Goal: Task Accomplishment & Management: Manage account settings

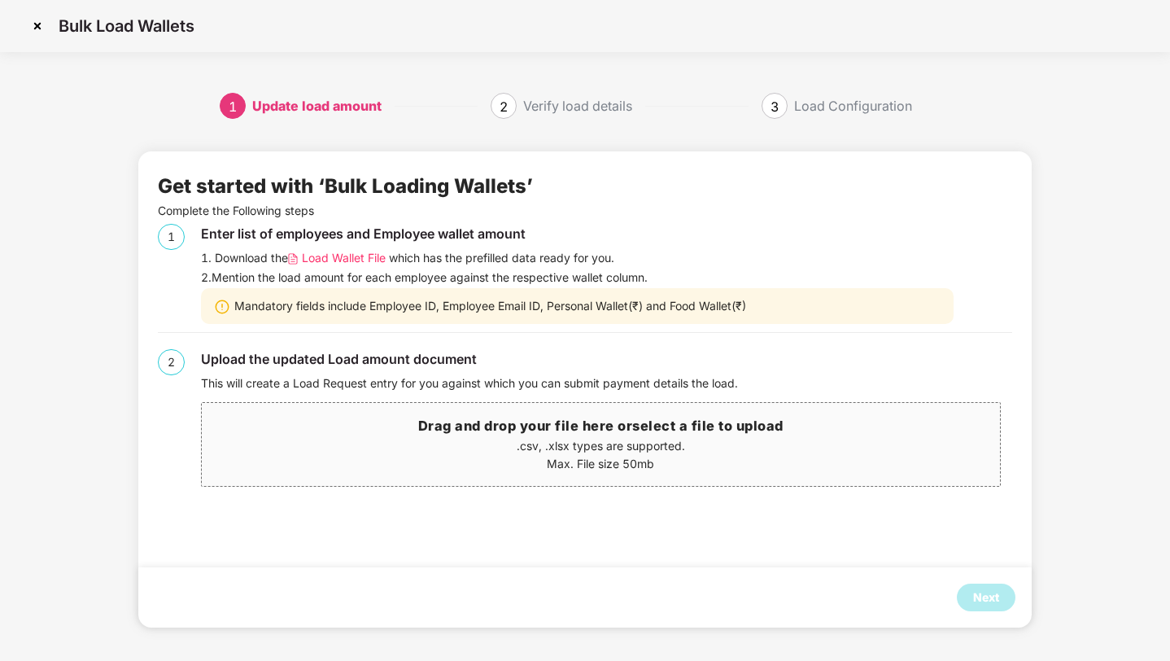
click at [35, 27] on img at bounding box center [37, 26] width 26 height 26
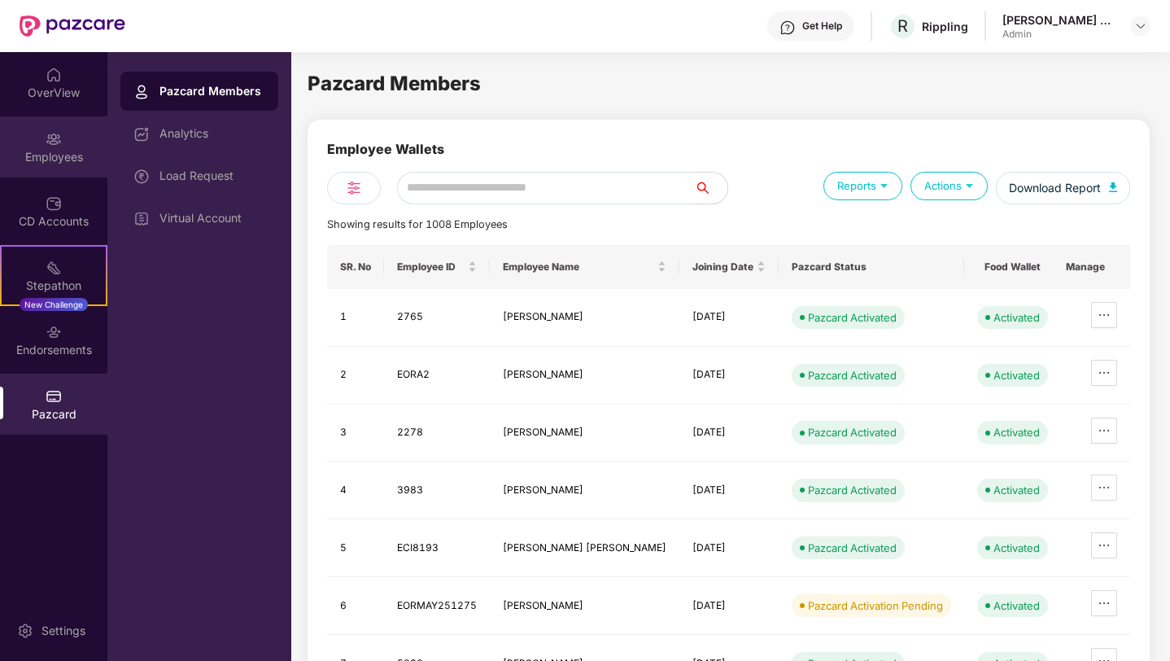
click at [57, 132] on img at bounding box center [54, 139] width 16 height 16
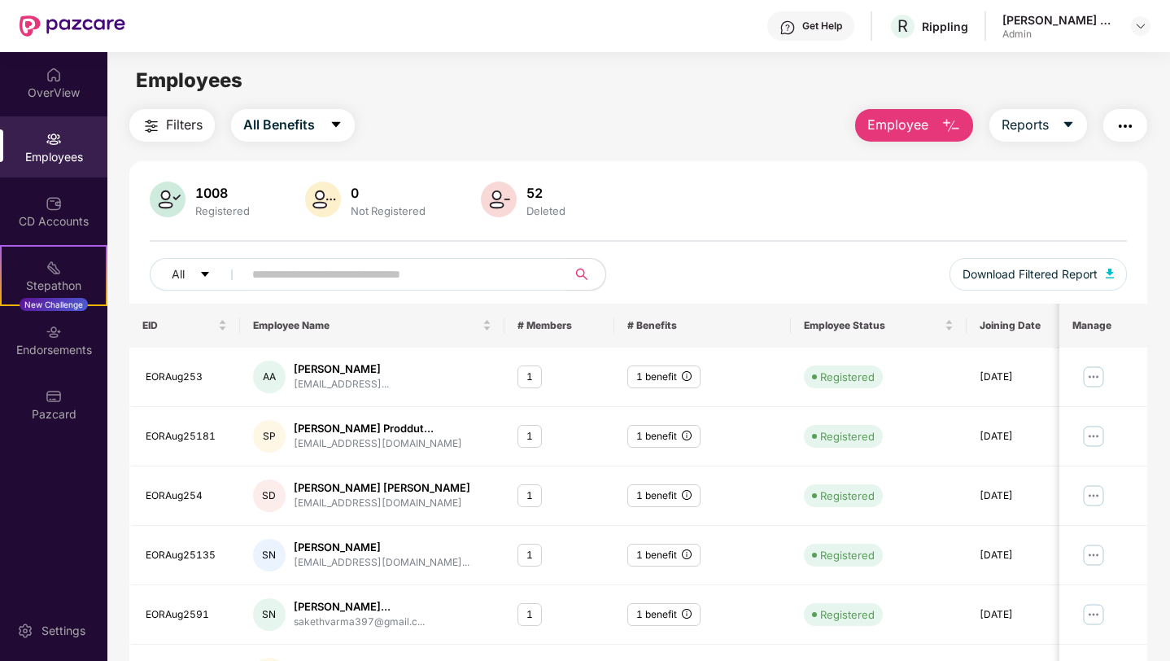
click at [903, 105] on main "Employees Filters All Benefits Employee Reports 1008 Registered 0 Not Registere…" at bounding box center [638, 382] width 1062 height 661
click at [891, 130] on span "Employee" at bounding box center [898, 125] width 61 height 20
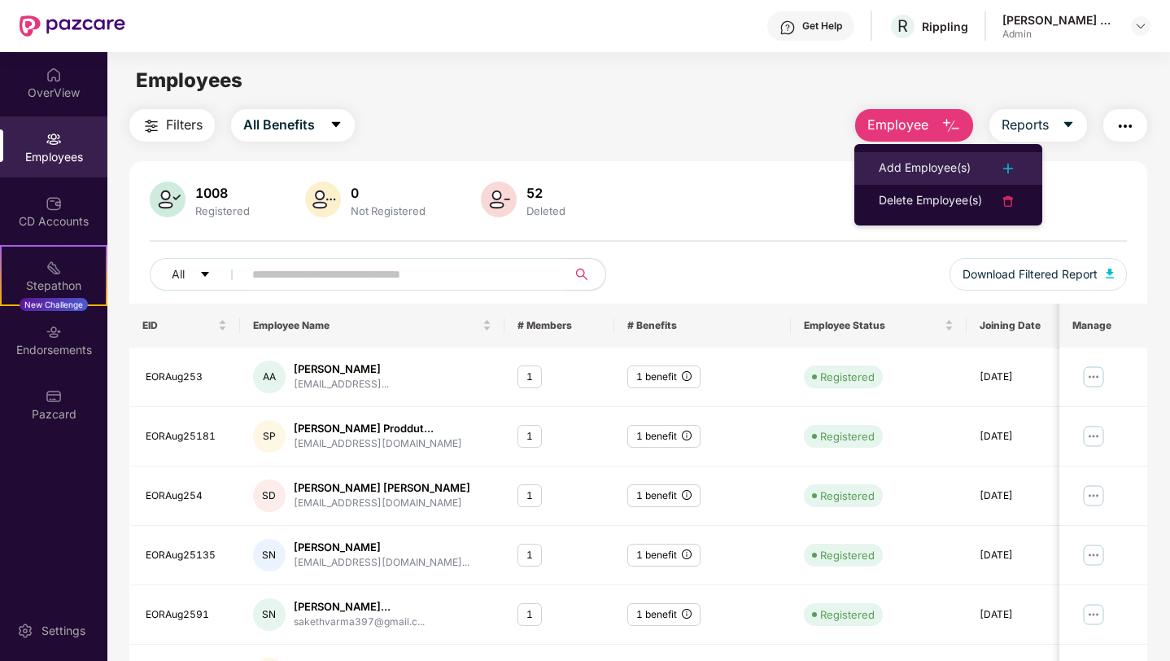
click at [901, 167] on div "Add Employee(s)" at bounding box center [925, 169] width 92 height 20
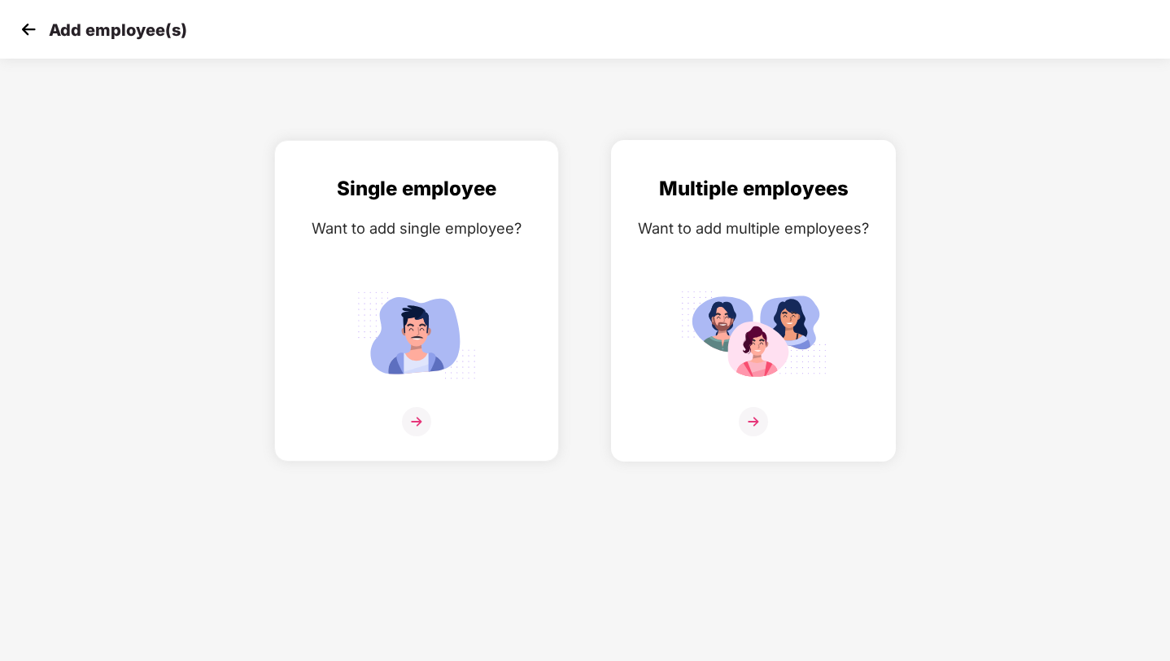
click at [723, 266] on div "Multiple employees Want to add multiple employees?" at bounding box center [753, 314] width 251 height 283
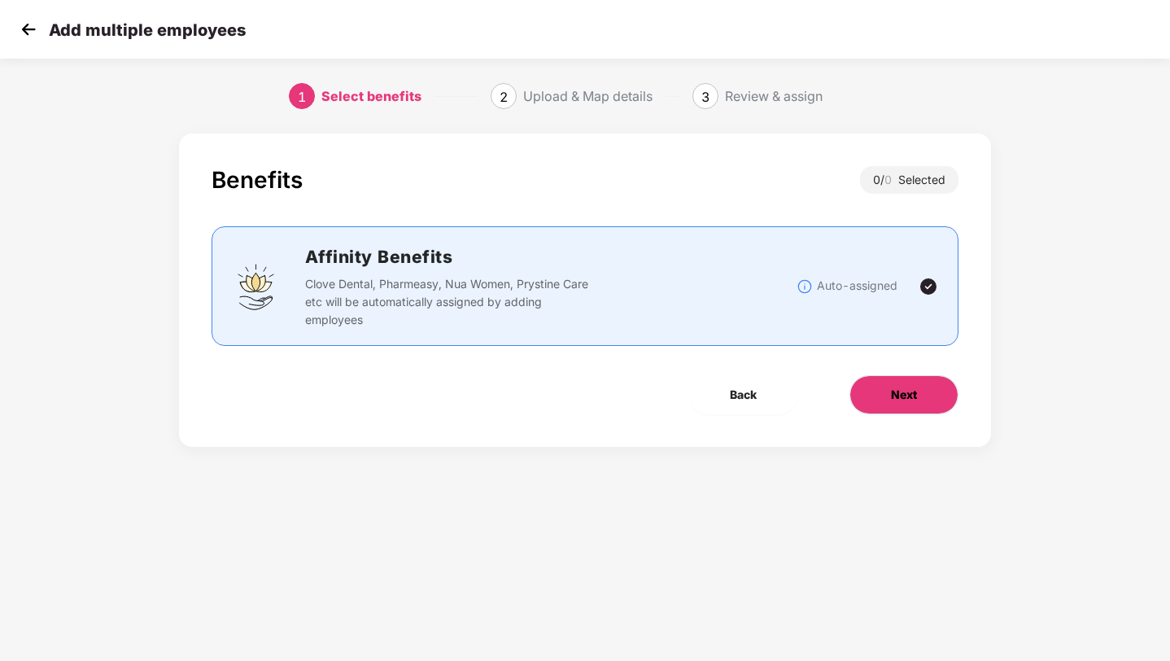
click at [876, 397] on button "Next" at bounding box center [904, 394] width 109 height 39
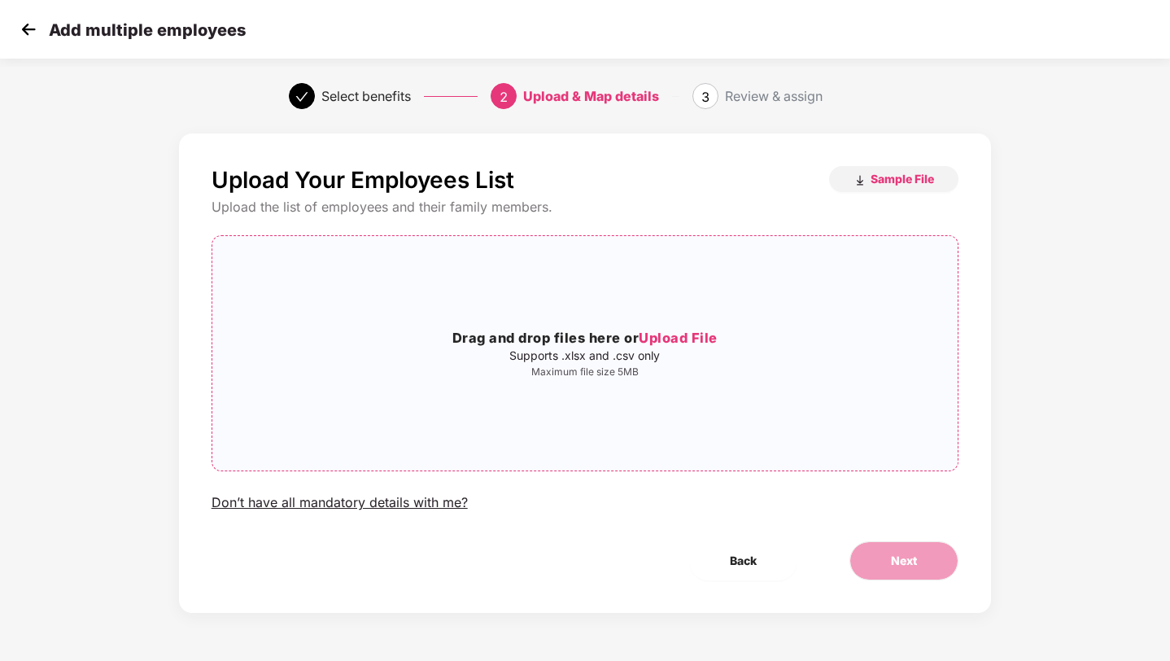
click at [569, 330] on h3 "Drag and drop files here or Upload File" at bounding box center [585, 338] width 746 height 21
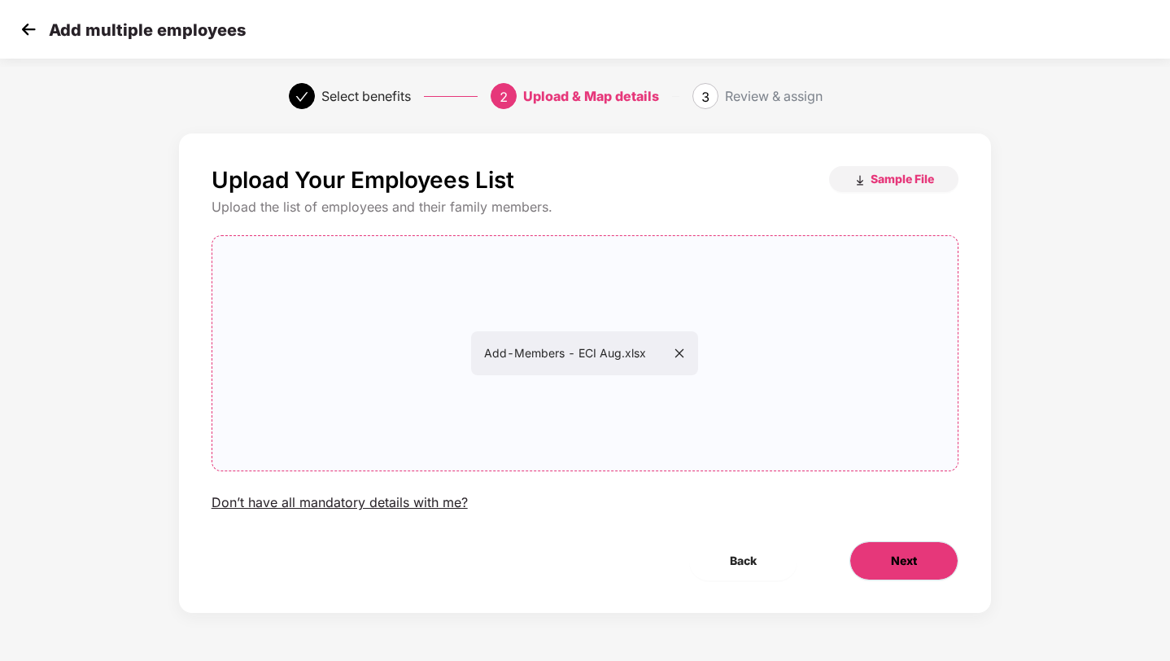
click at [885, 556] on button "Next" at bounding box center [904, 560] width 109 height 39
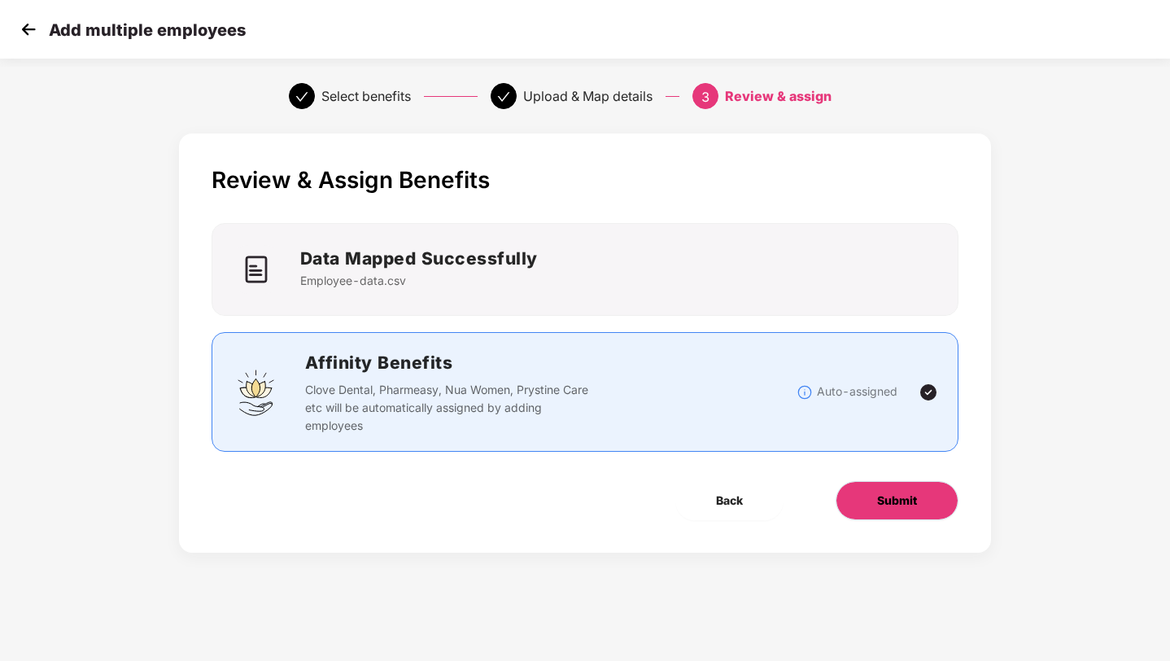
click at [890, 511] on button "Submit" at bounding box center [897, 500] width 123 height 39
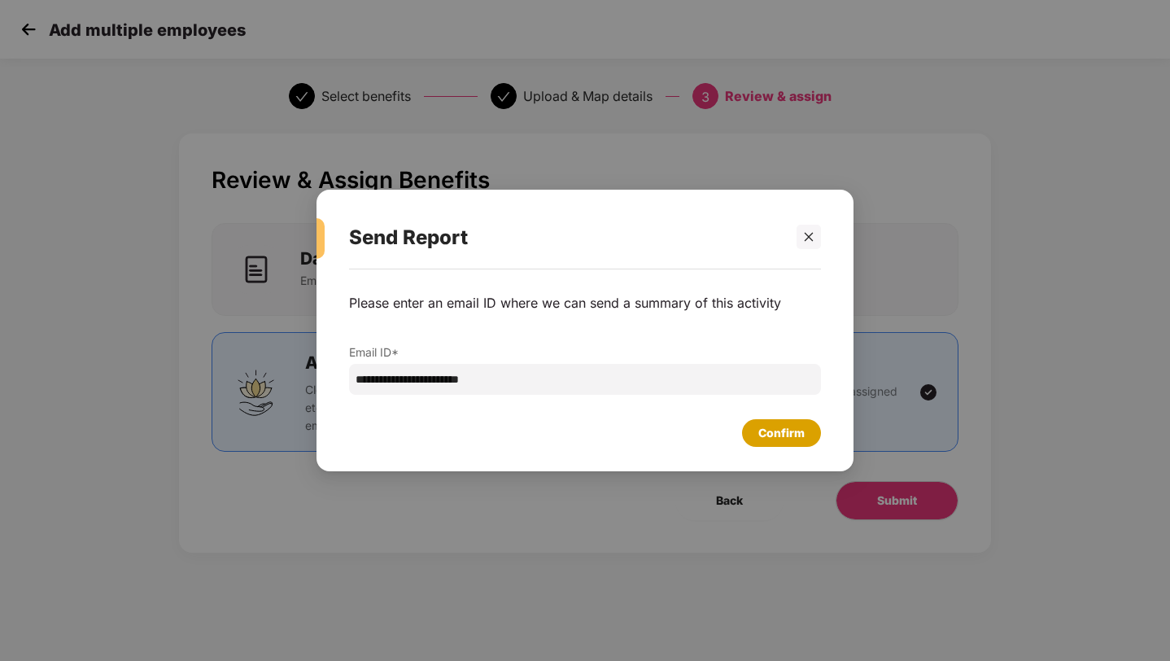
click at [773, 421] on div "Confirm" at bounding box center [781, 433] width 79 height 28
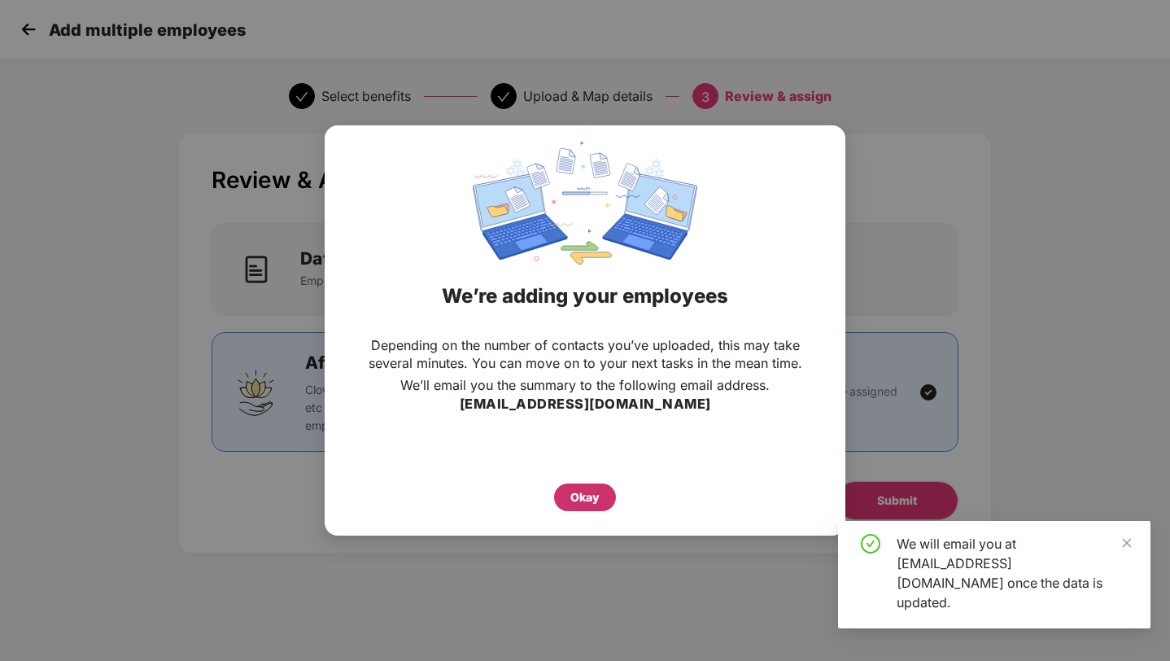
click at [584, 499] on div "Okay" at bounding box center [584, 497] width 29 height 18
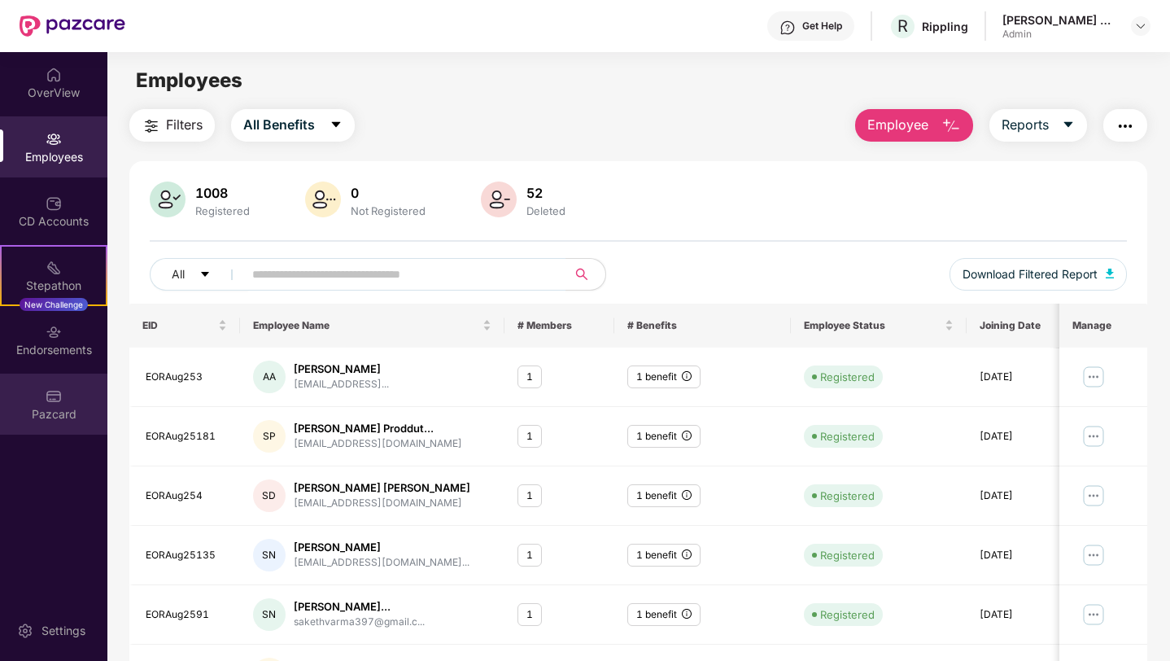
click at [35, 416] on div "Pazcard" at bounding box center [53, 414] width 107 height 16
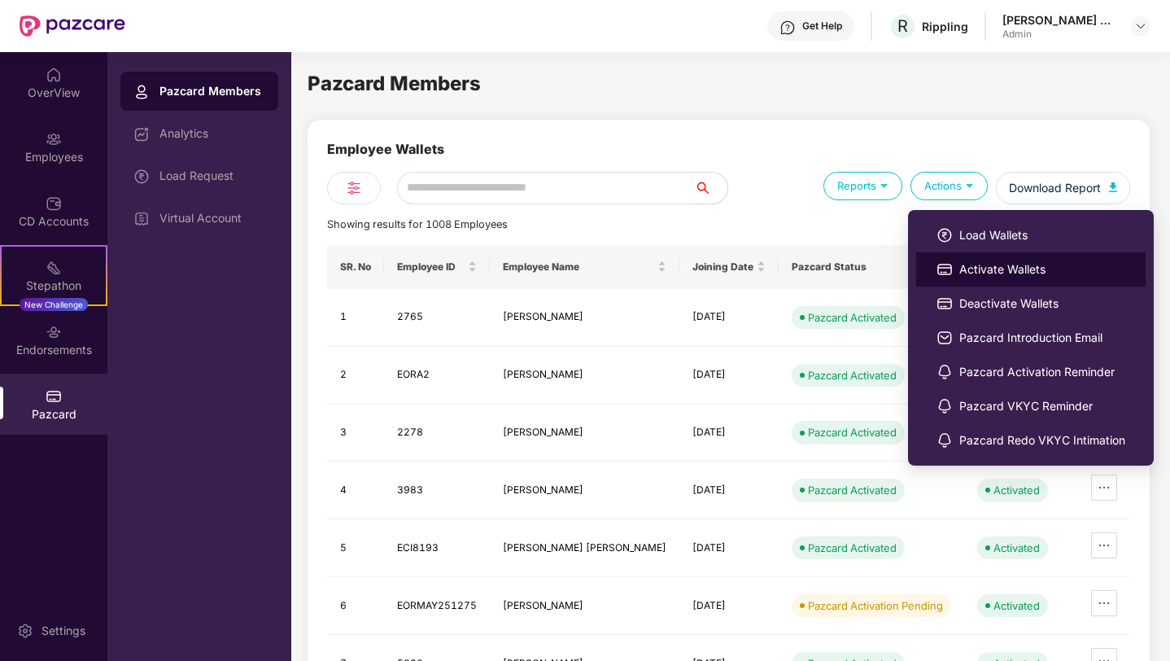
click at [950, 271] on img at bounding box center [945, 269] width 16 height 16
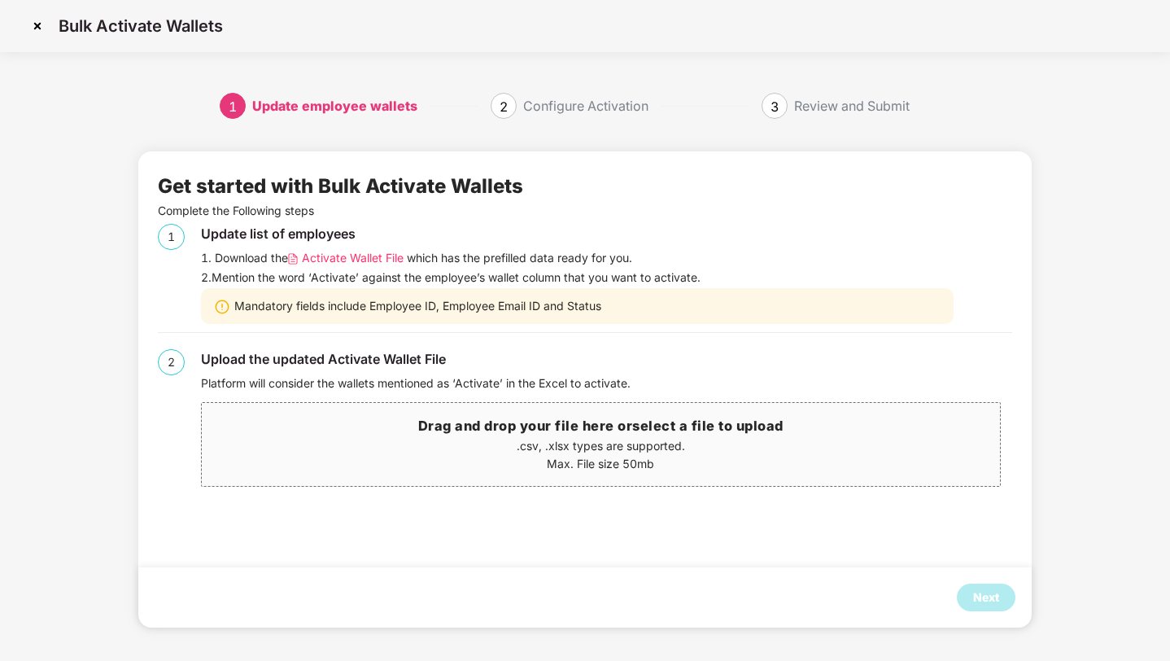
click at [375, 263] on span "Activate Wallet File" at bounding box center [353, 258] width 102 height 18
click at [649, 90] on section "Bulk Activate Wallets 1 Update employee wallets 2 Configure Activation 3 Review…" at bounding box center [585, 46] width 1170 height 93
click at [576, 464] on p "Max. File size 50mb" at bounding box center [601, 464] width 798 height 18
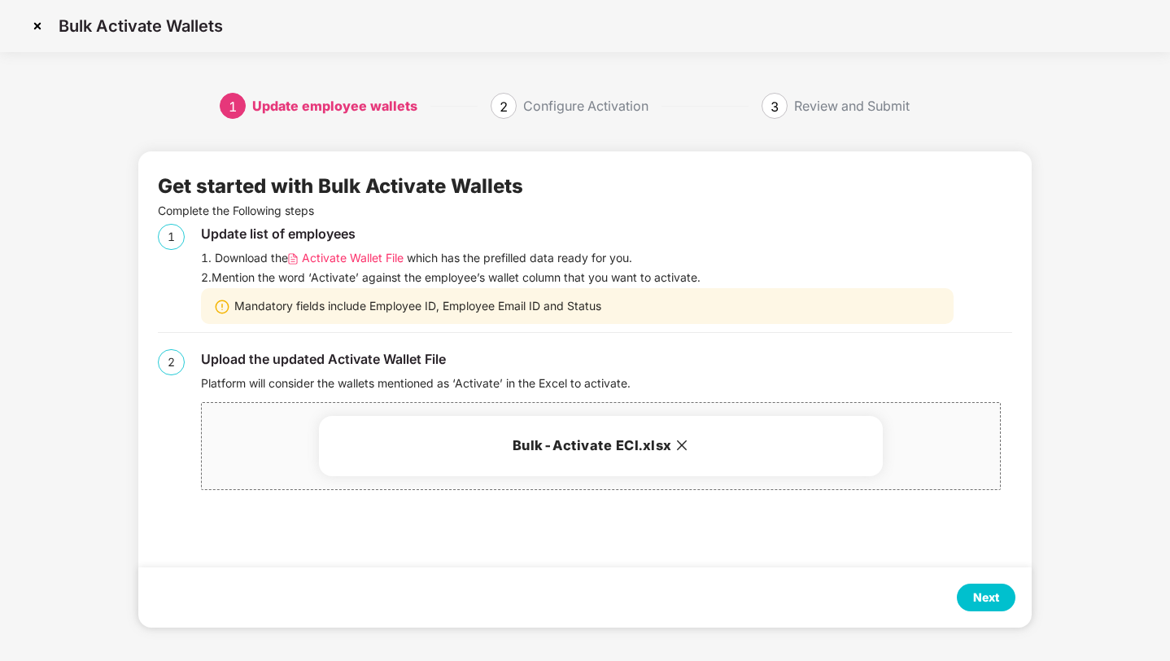
click at [981, 589] on div "Next" at bounding box center [986, 597] width 26 height 18
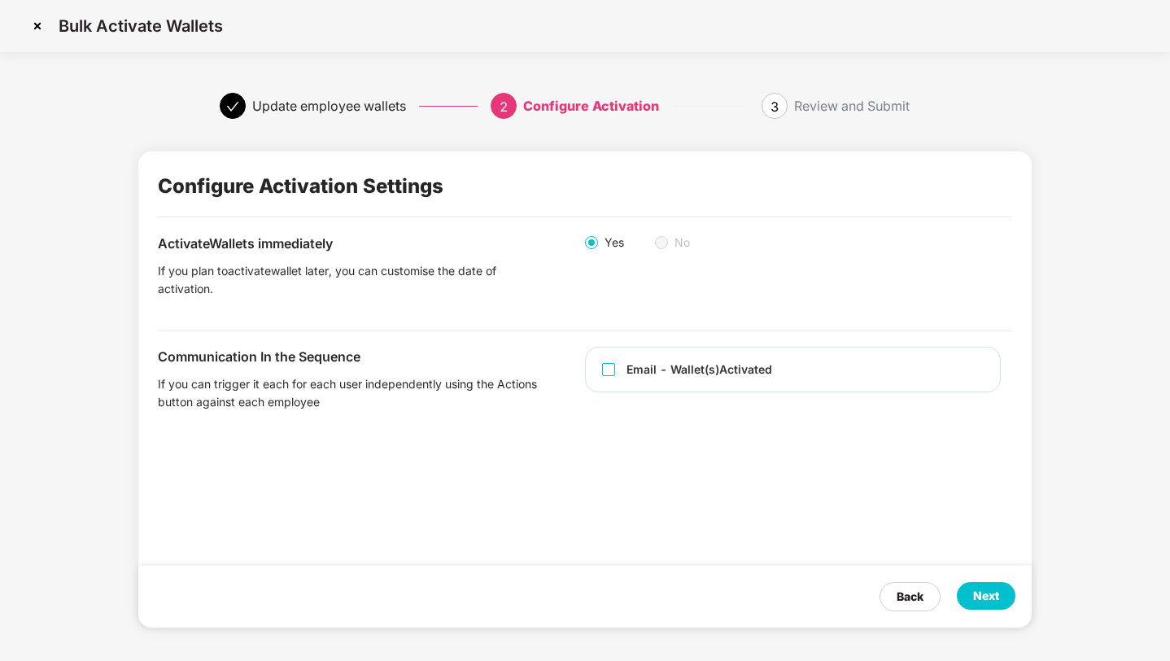
click at [615, 371] on span "Email - Wallet(s) Activated" at bounding box center [697, 370] width 164 height 18
click at [993, 597] on div "Next" at bounding box center [986, 596] width 26 height 18
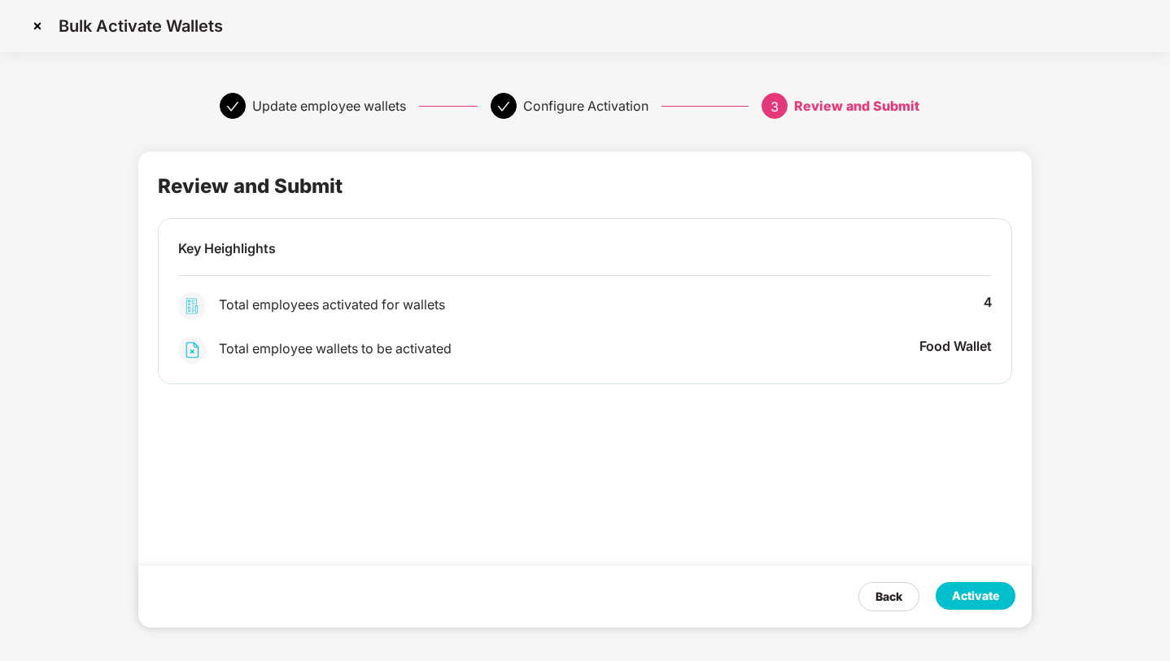
click at [992, 597] on div "Activate" at bounding box center [975, 596] width 47 height 18
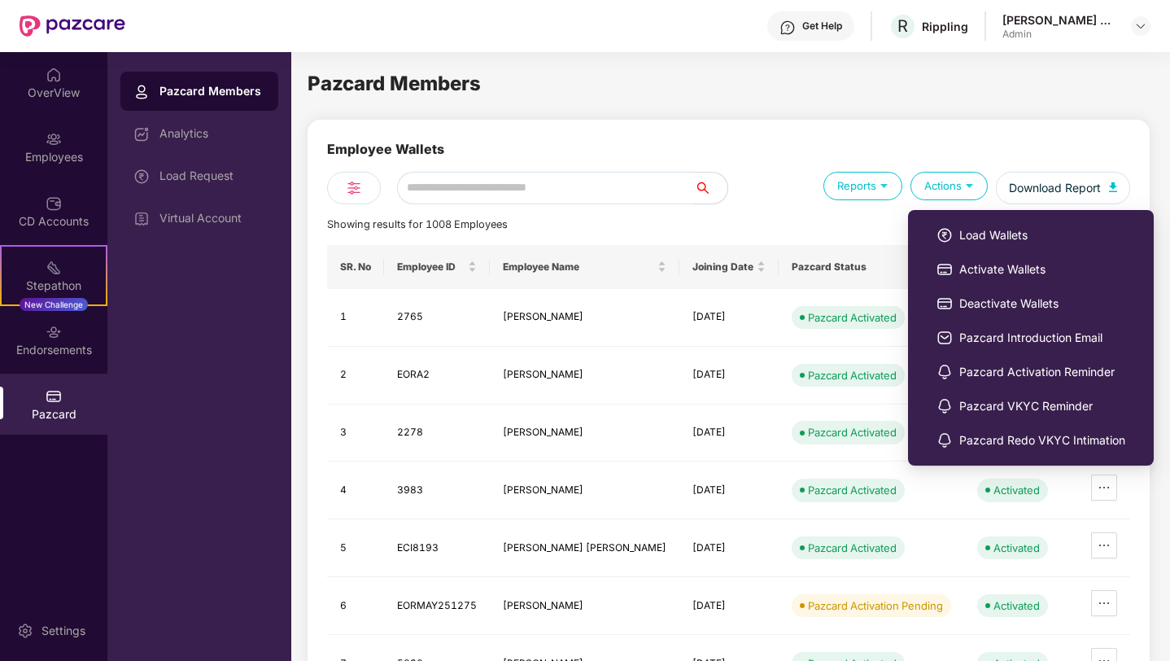
click at [941, 177] on div "Actions" at bounding box center [949, 186] width 77 height 28
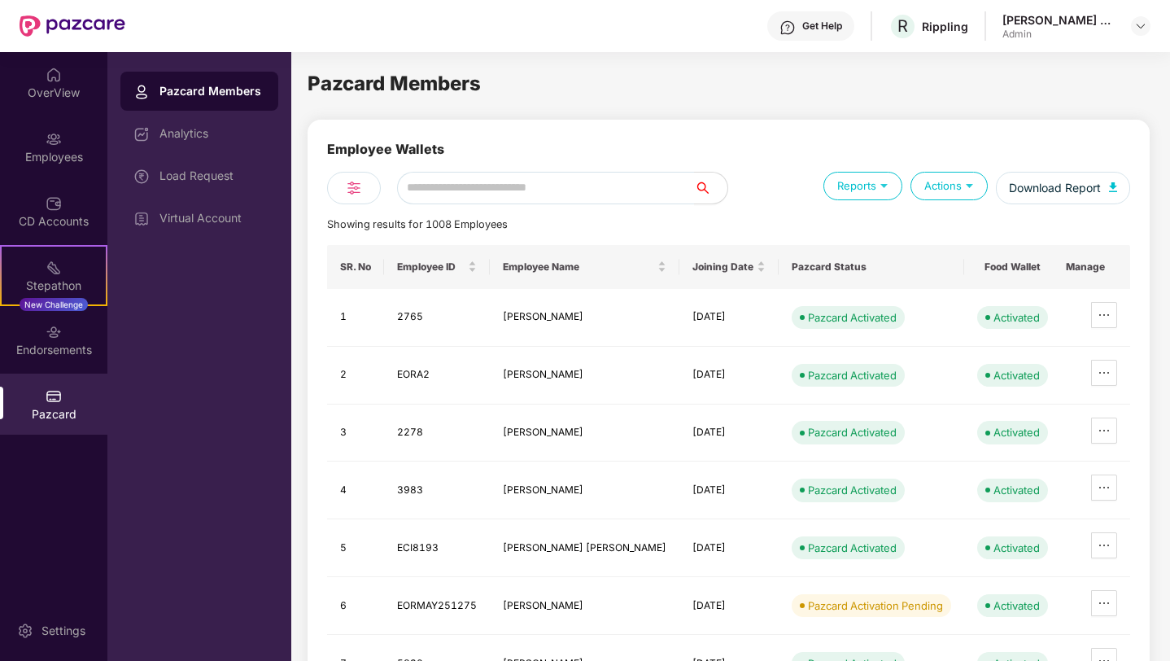
click at [951, 177] on div "Actions" at bounding box center [949, 186] width 77 height 28
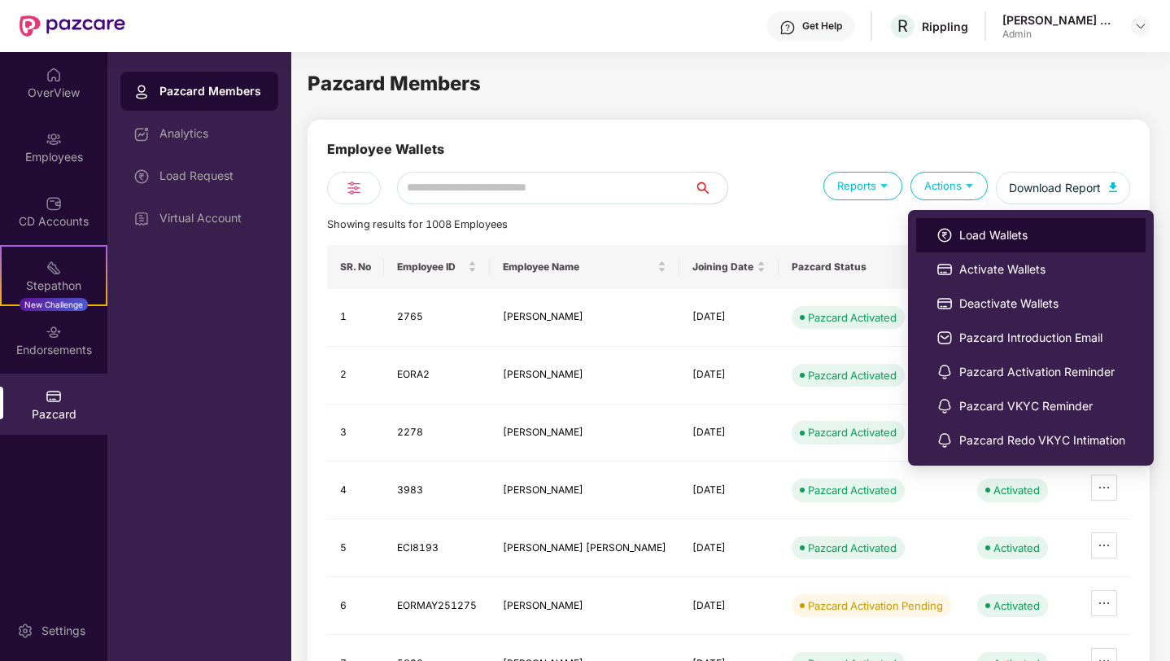
click at [960, 240] on span "Load Wallets" at bounding box center [1043, 235] width 166 height 18
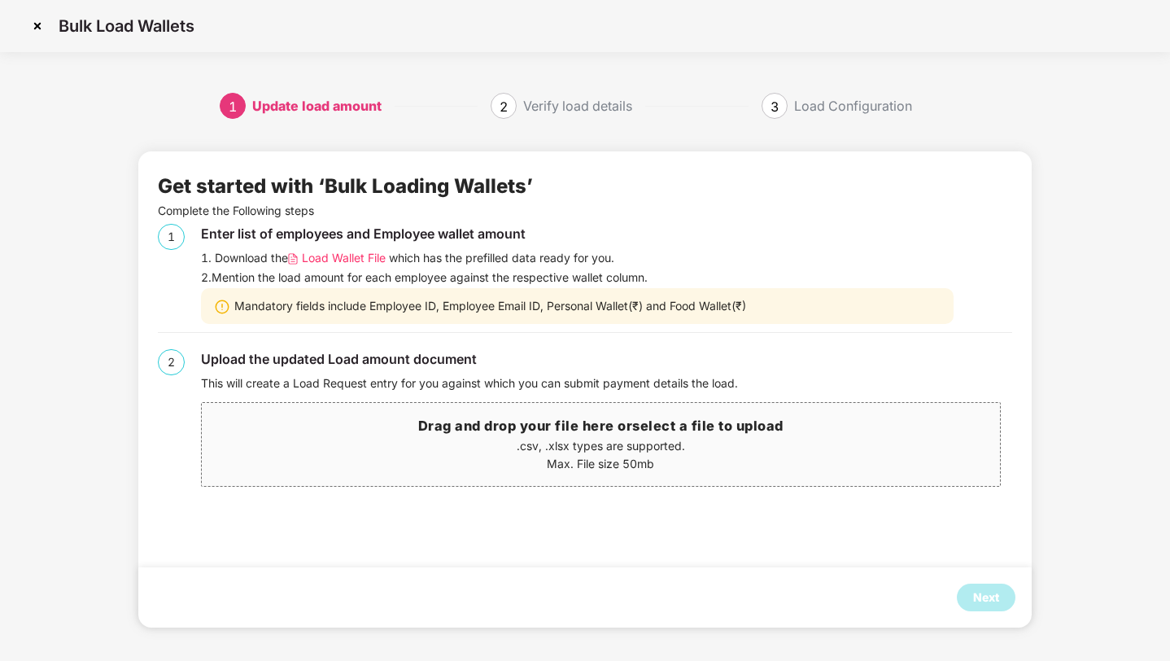
click at [302, 256] on div "1. Download the Load Wallet File which has the prefilled data ready for you." at bounding box center [606, 258] width 811 height 18
click at [320, 256] on span "Load Wallet File" at bounding box center [344, 258] width 84 height 18
click at [672, 132] on div "Get started with ‘Bulk Loading Wallets’ Complete the Following steps 1 Enter li…" at bounding box center [585, 389] width 894 height 541
click at [34, 24] on img at bounding box center [37, 26] width 26 height 26
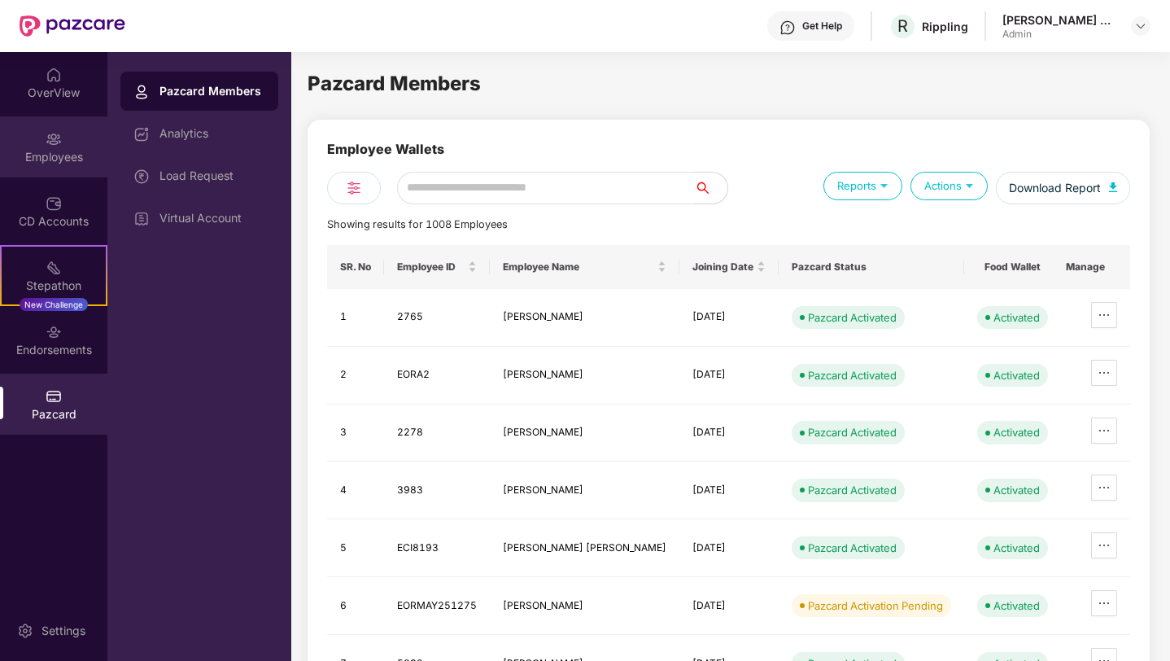
click at [59, 142] on img at bounding box center [54, 139] width 16 height 16
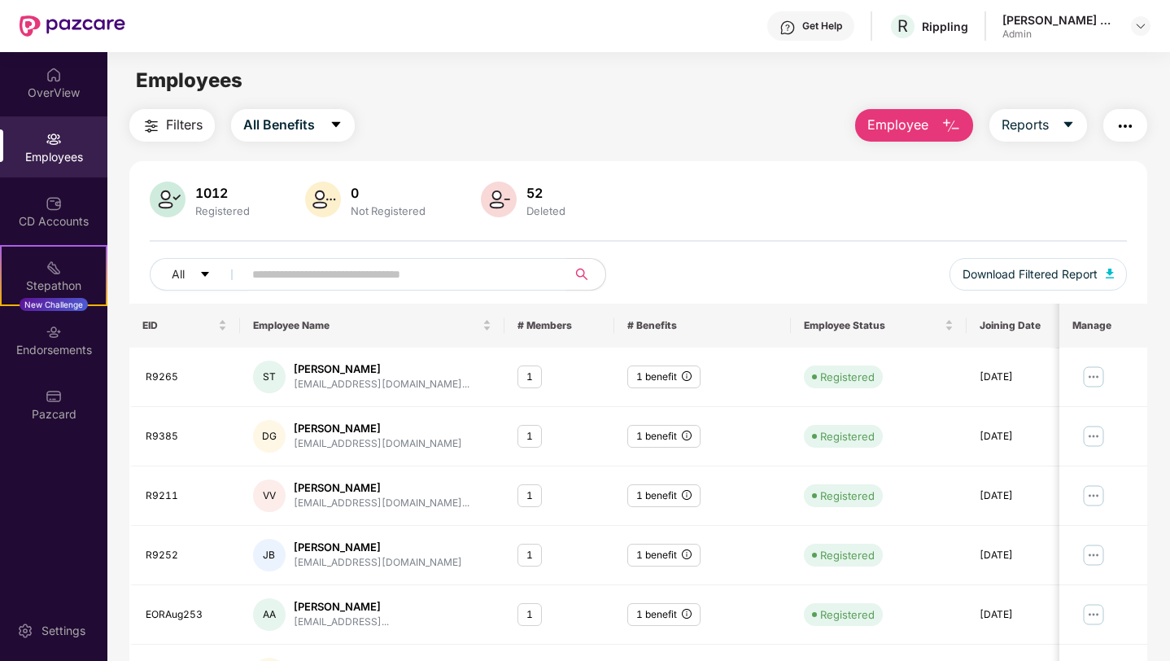
click at [420, 275] on input "text" at bounding box center [398, 274] width 292 height 24
paste input "****"
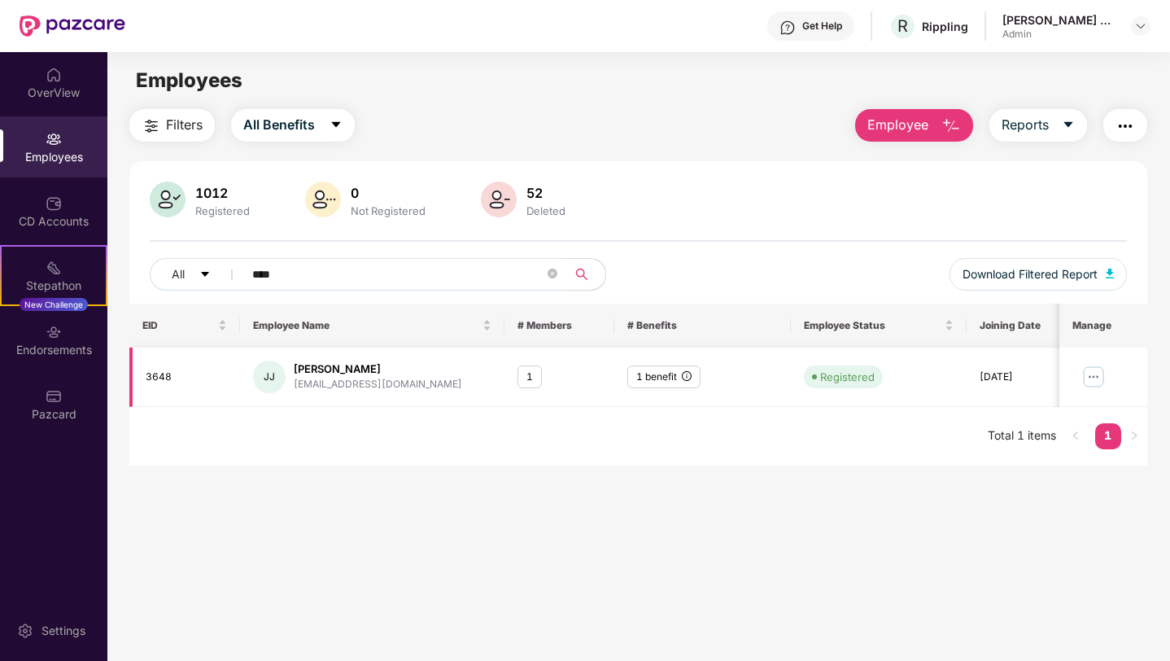
type input "****"
click at [1100, 376] on img at bounding box center [1093, 377] width 26 height 26
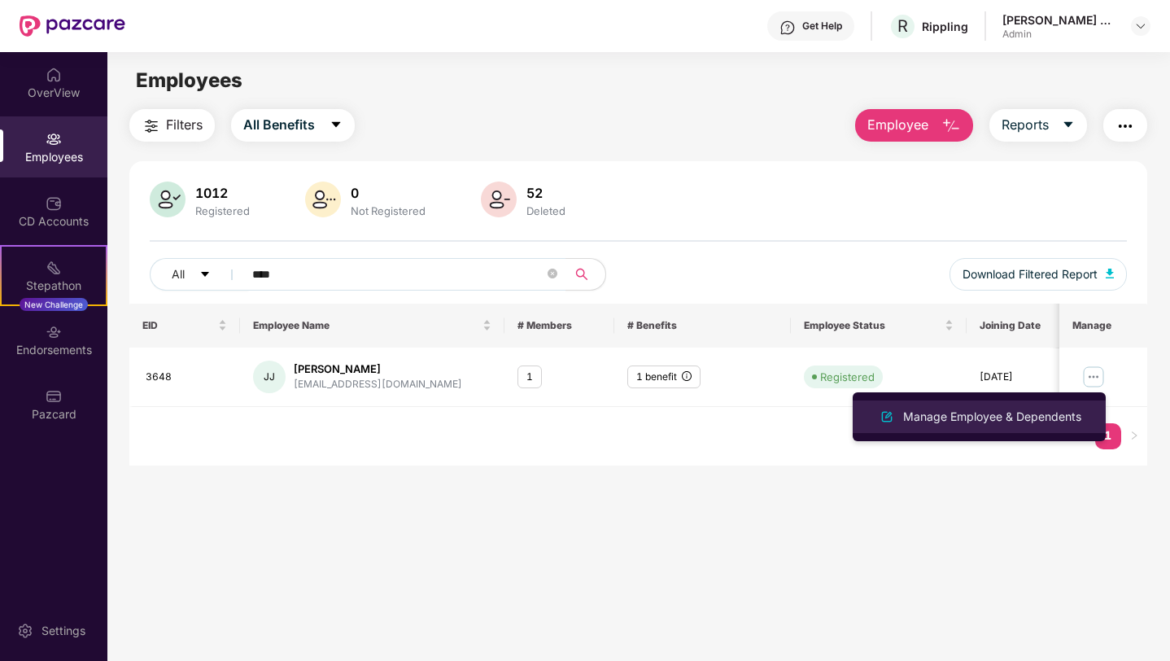
click at [1034, 412] on div "Manage Employee & Dependents" at bounding box center [992, 417] width 185 height 18
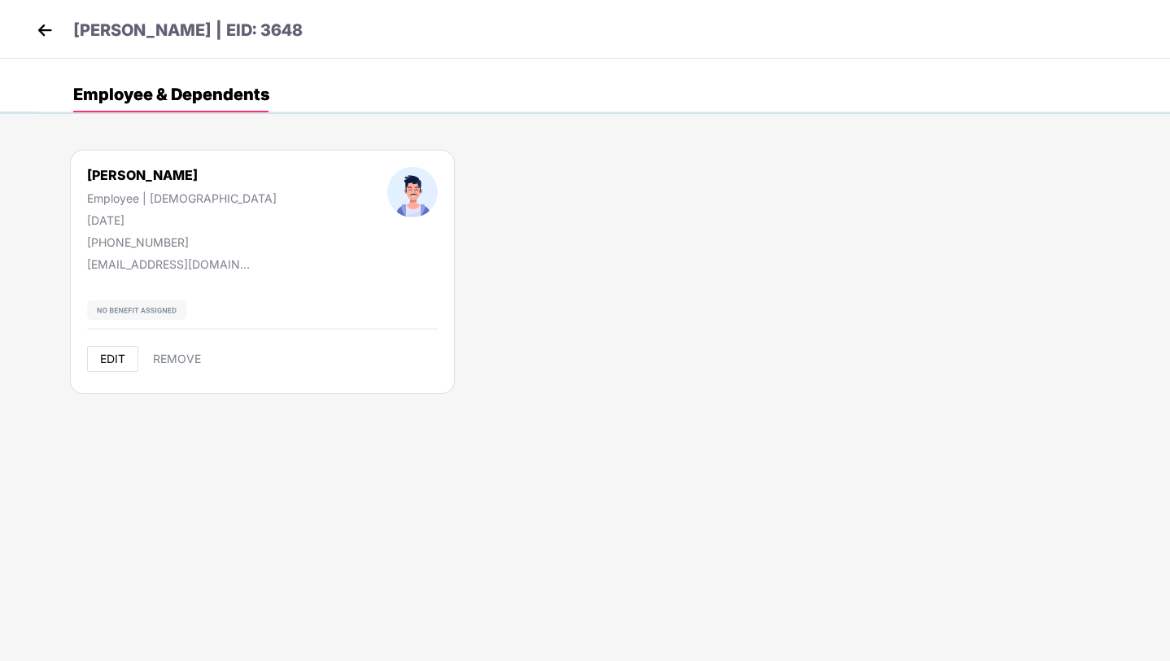
click at [111, 352] on span "EDIT" at bounding box center [112, 358] width 25 height 13
select select "****"
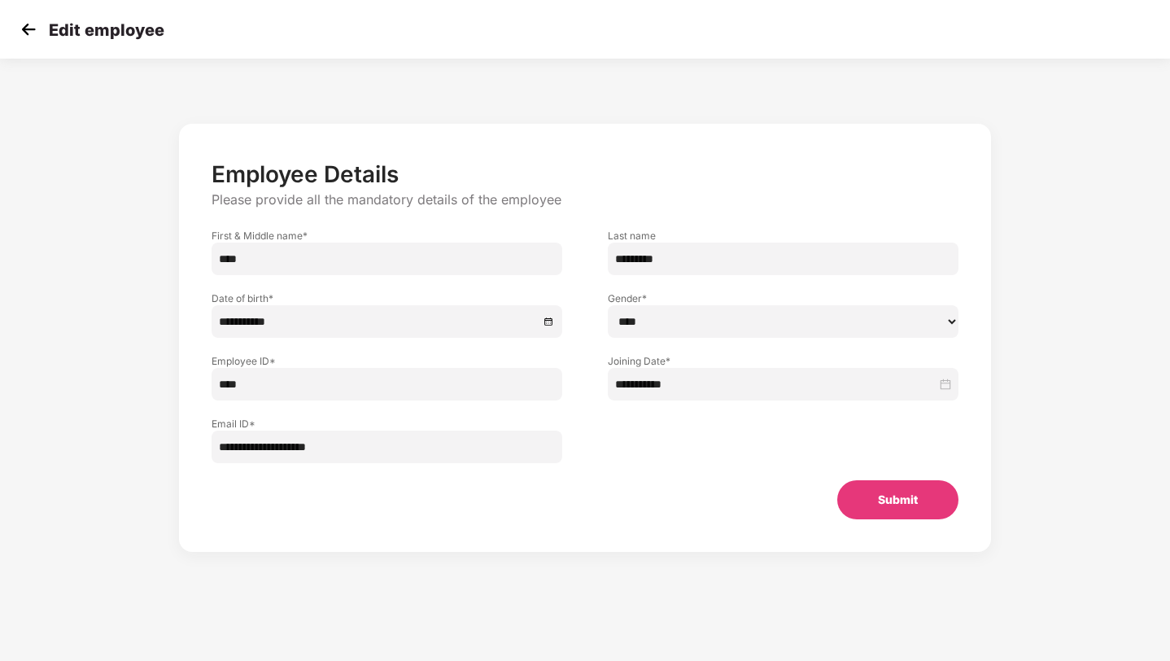
click at [624, 256] on input "*********" at bounding box center [783, 259] width 351 height 33
paste input "******"
type input "**********"
click at [908, 509] on button "Submit" at bounding box center [897, 499] width 121 height 39
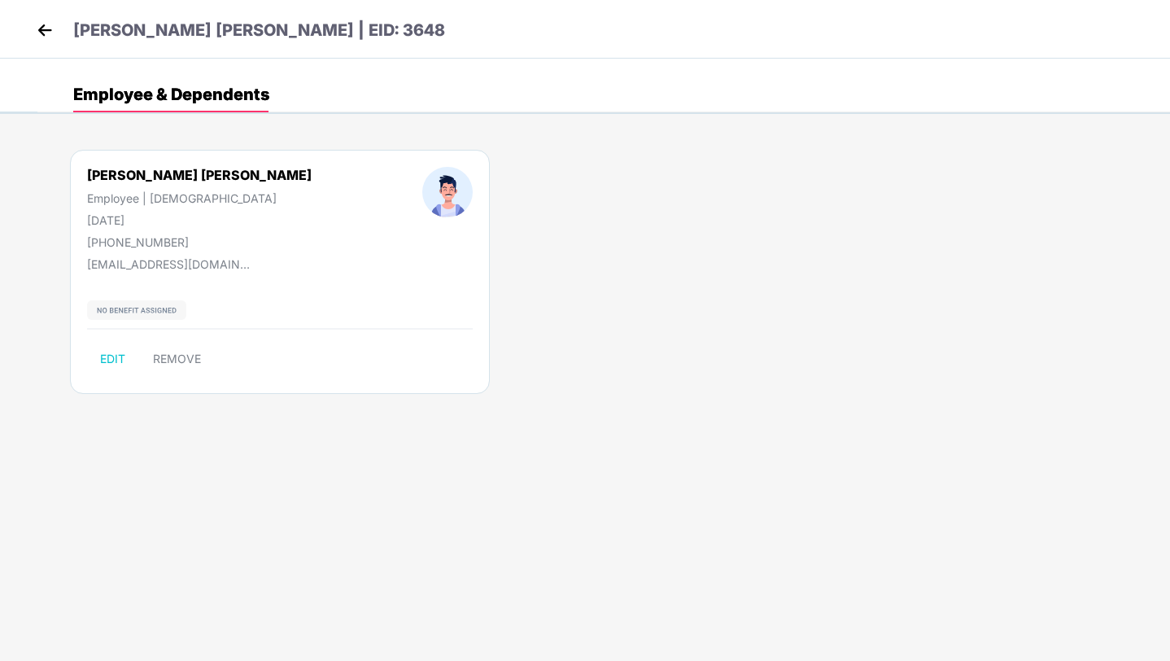
click at [37, 30] on img at bounding box center [45, 30] width 24 height 24
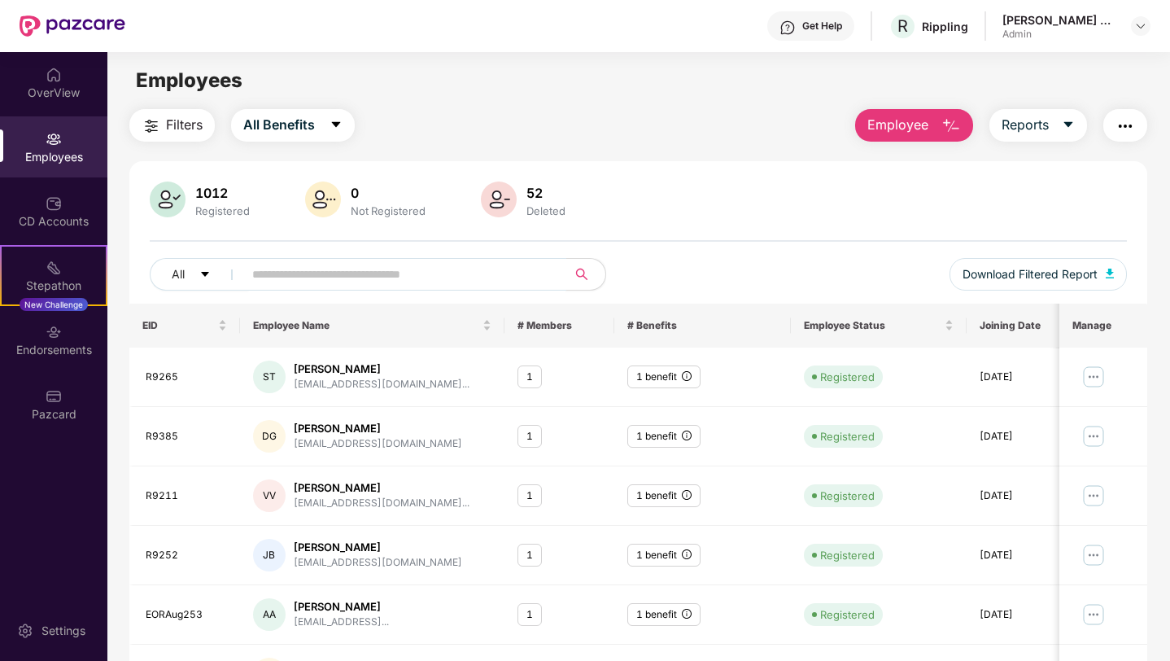
click at [291, 278] on input "text" at bounding box center [398, 274] width 292 height 24
paste input "****"
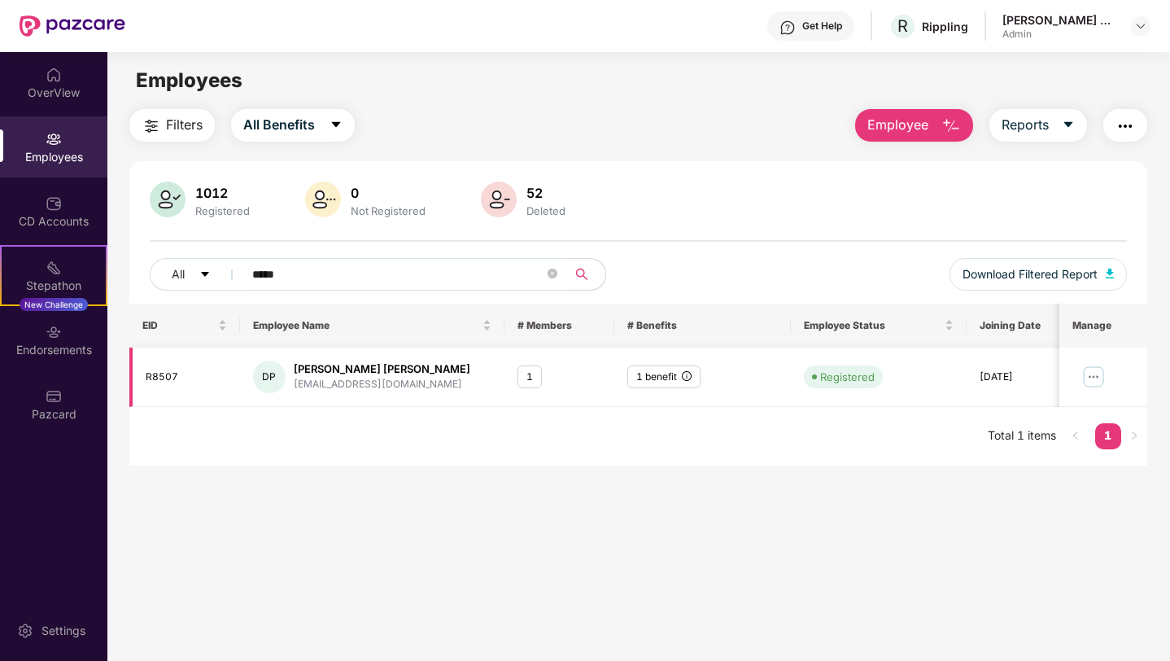
type input "*****"
click at [1091, 372] on img at bounding box center [1093, 377] width 26 height 26
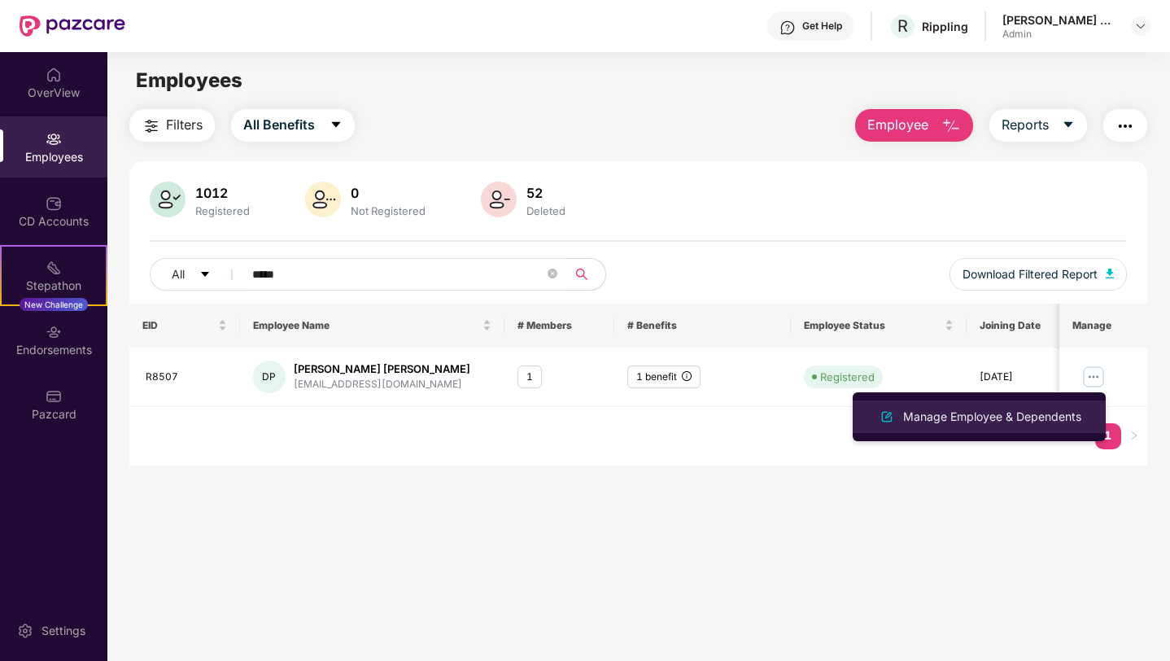
click at [1014, 411] on div "Manage Employee & Dependents" at bounding box center [992, 417] width 185 height 18
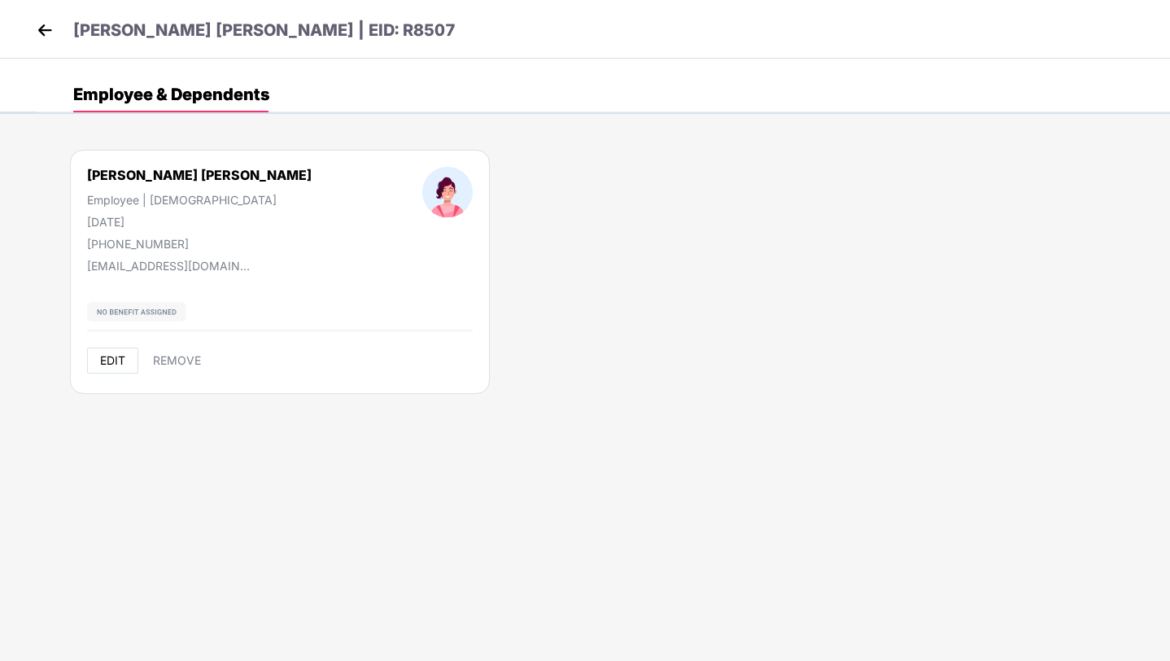
click at [103, 362] on span "EDIT" at bounding box center [112, 360] width 25 height 13
select select "******"
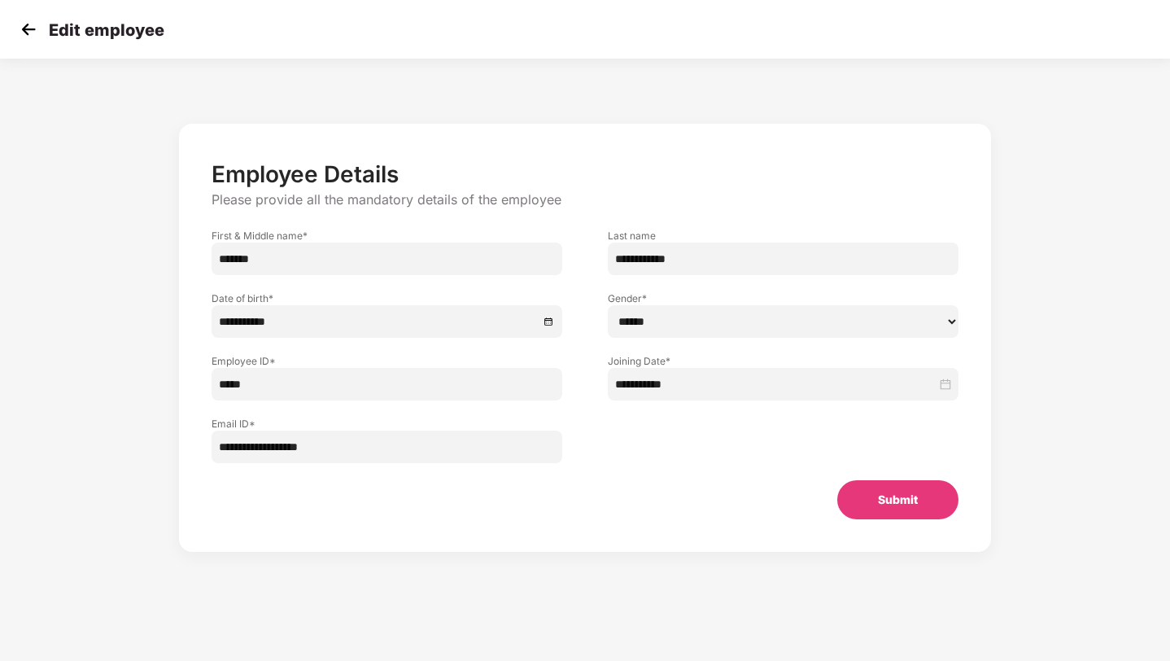
click at [631, 256] on input "**********" at bounding box center [783, 259] width 351 height 33
type input "*****"
click at [942, 508] on button "Submit" at bounding box center [897, 499] width 121 height 39
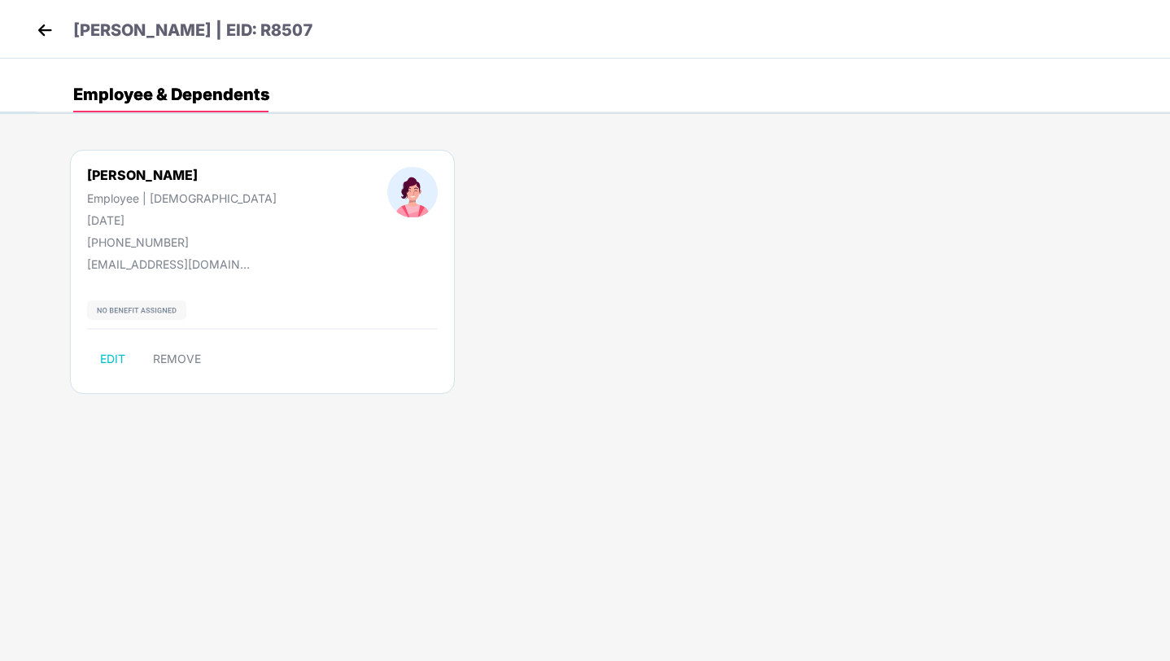
click at [38, 27] on img at bounding box center [45, 30] width 24 height 24
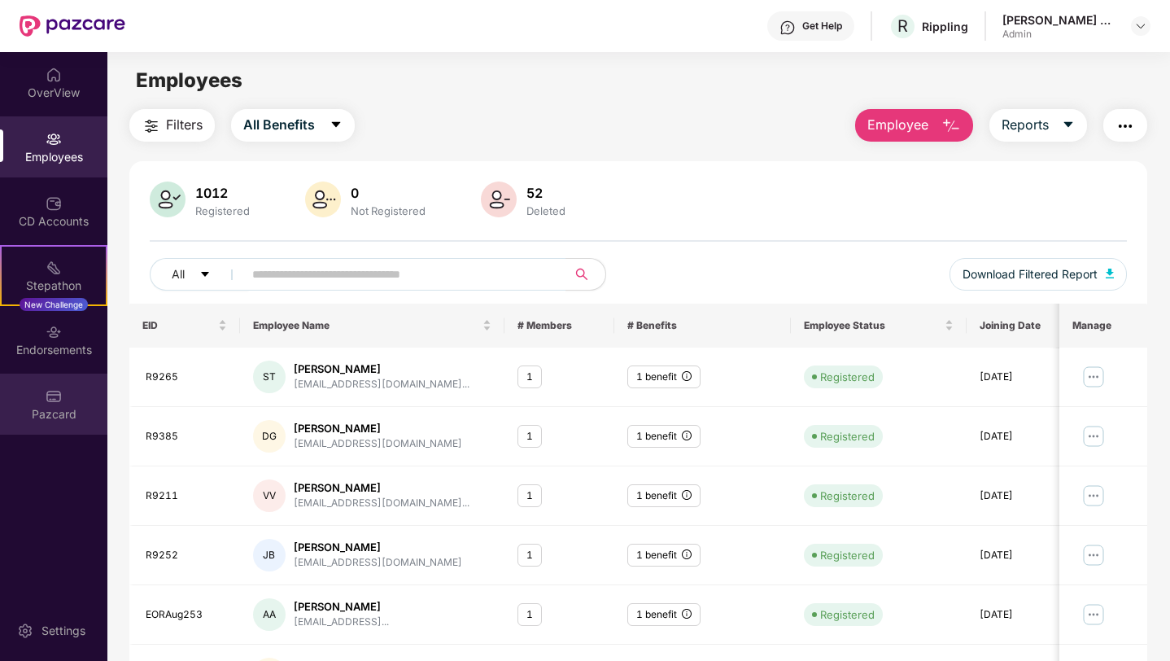
click at [24, 406] on div "Pazcard" at bounding box center [53, 414] width 107 height 16
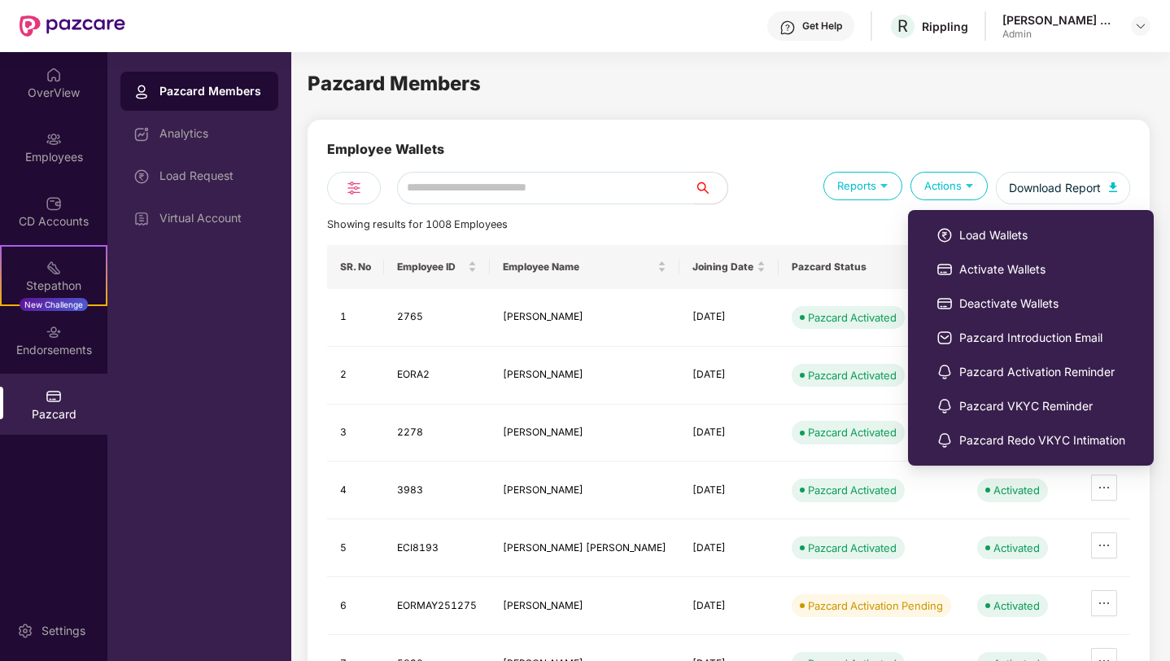
click at [949, 186] on div "Actions" at bounding box center [949, 186] width 77 height 28
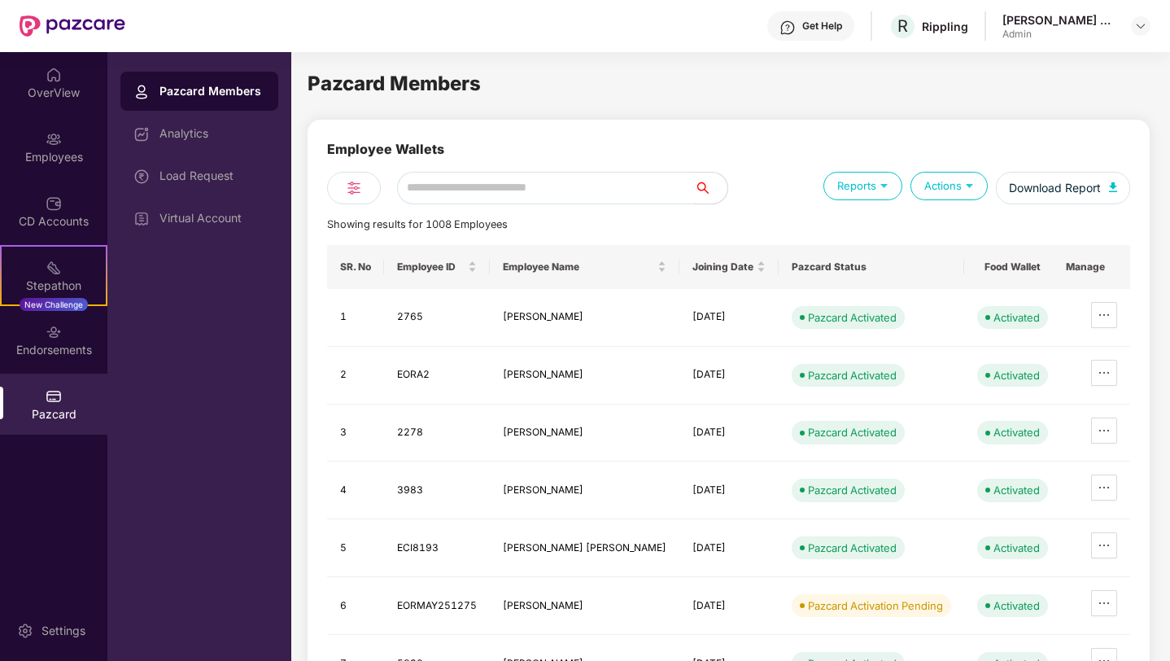
click at [951, 190] on div "Actions" at bounding box center [949, 186] width 77 height 28
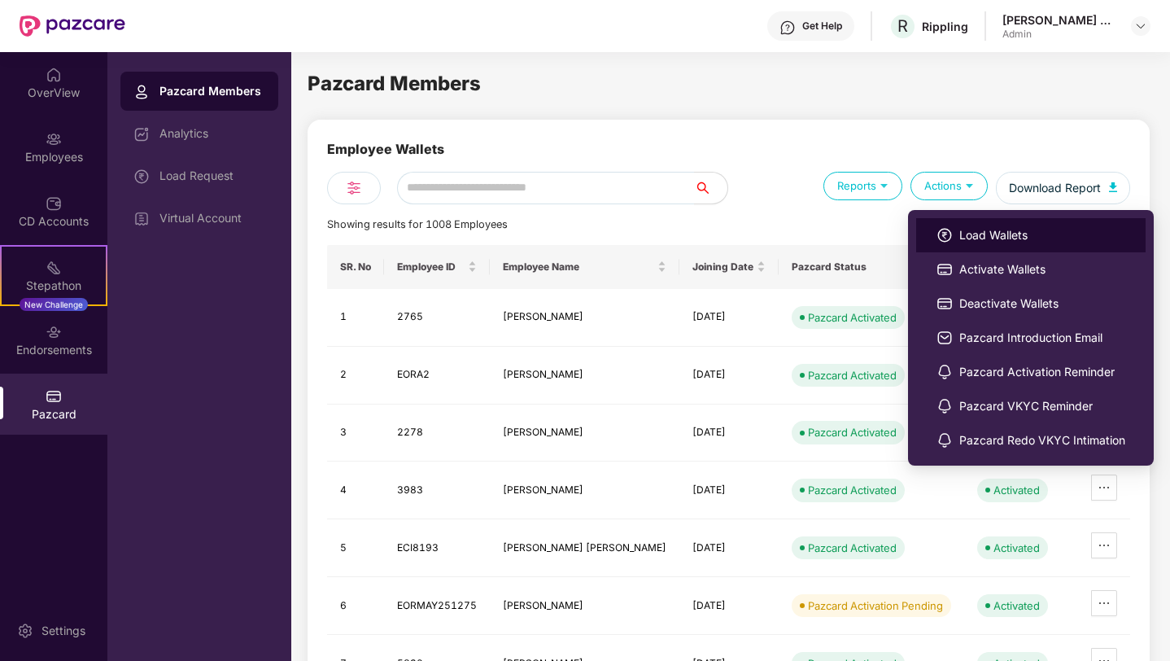
click at [954, 247] on li "Load Wallets" at bounding box center [1030, 235] width 229 height 34
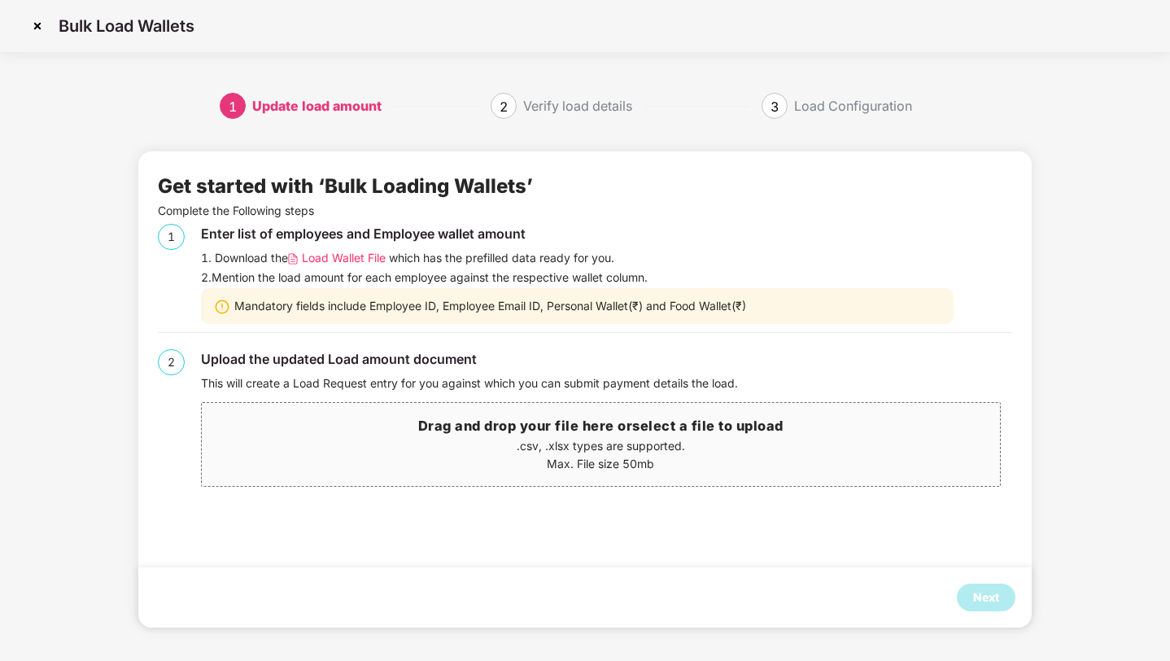
click at [355, 257] on span "Load Wallet File" at bounding box center [344, 258] width 84 height 18
click at [659, 190] on div "Get started with ‘Bulk Loading Wallets’" at bounding box center [585, 186] width 855 height 31
click at [40, 28] on img at bounding box center [37, 26] width 26 height 26
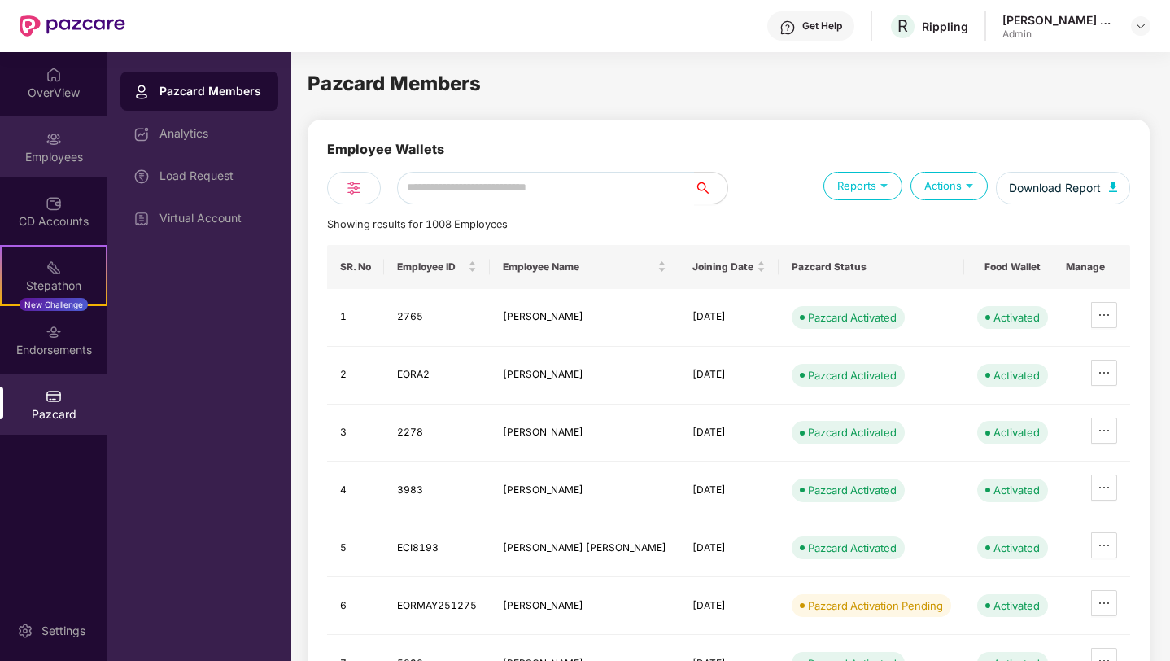
click at [48, 146] on img at bounding box center [54, 139] width 16 height 16
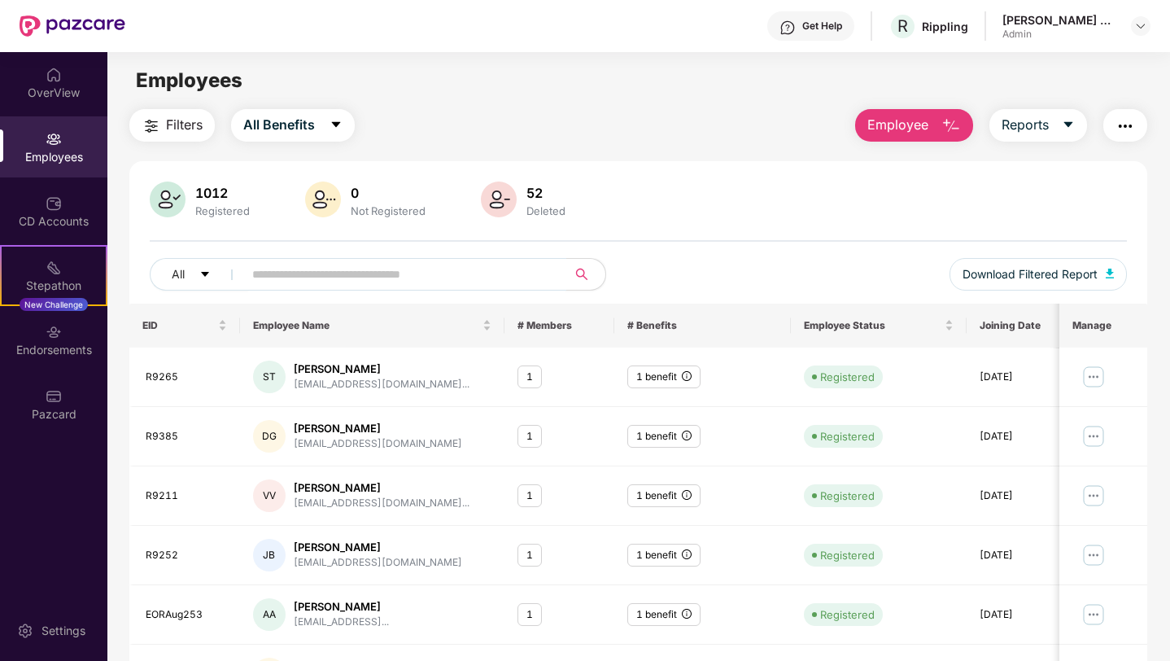
click at [273, 278] on input "text" at bounding box center [398, 274] width 292 height 24
paste input "****"
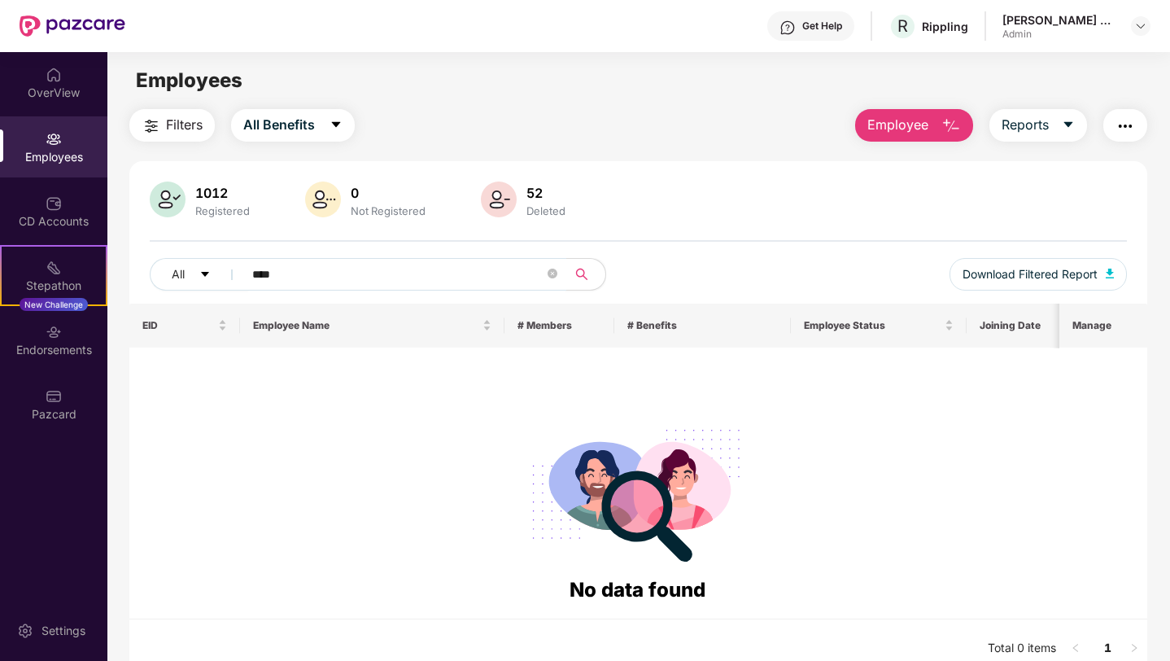
click at [252, 274] on input "****" at bounding box center [398, 274] width 292 height 24
type input "*****"
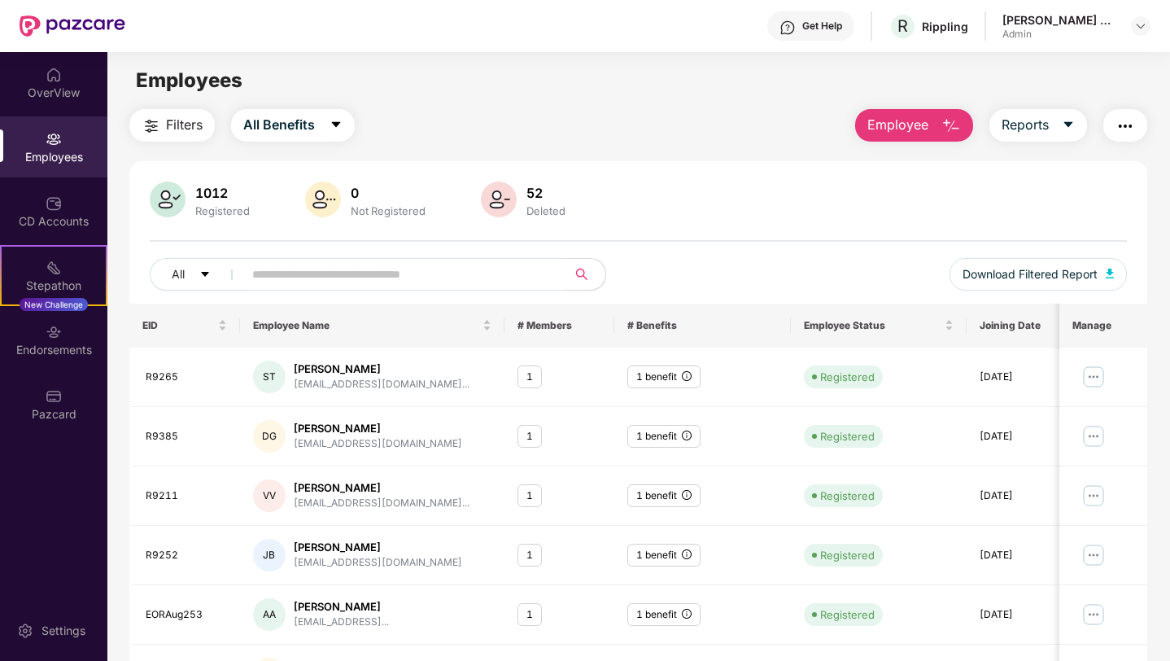
click at [265, 273] on input "text" at bounding box center [398, 274] width 292 height 24
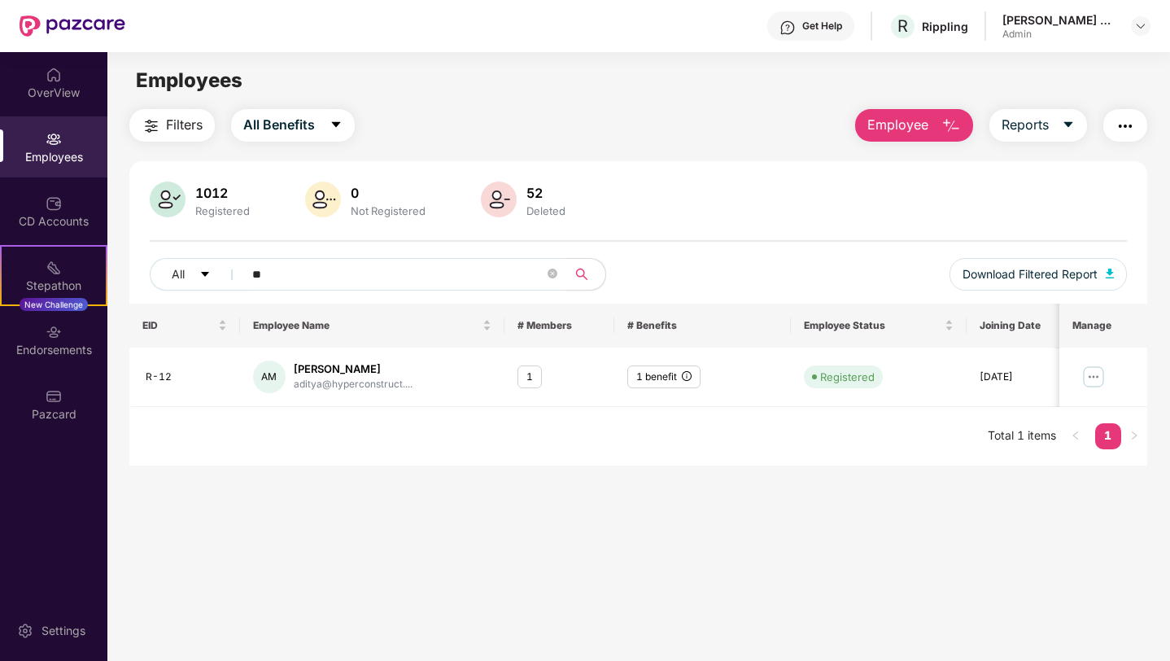
type input "*"
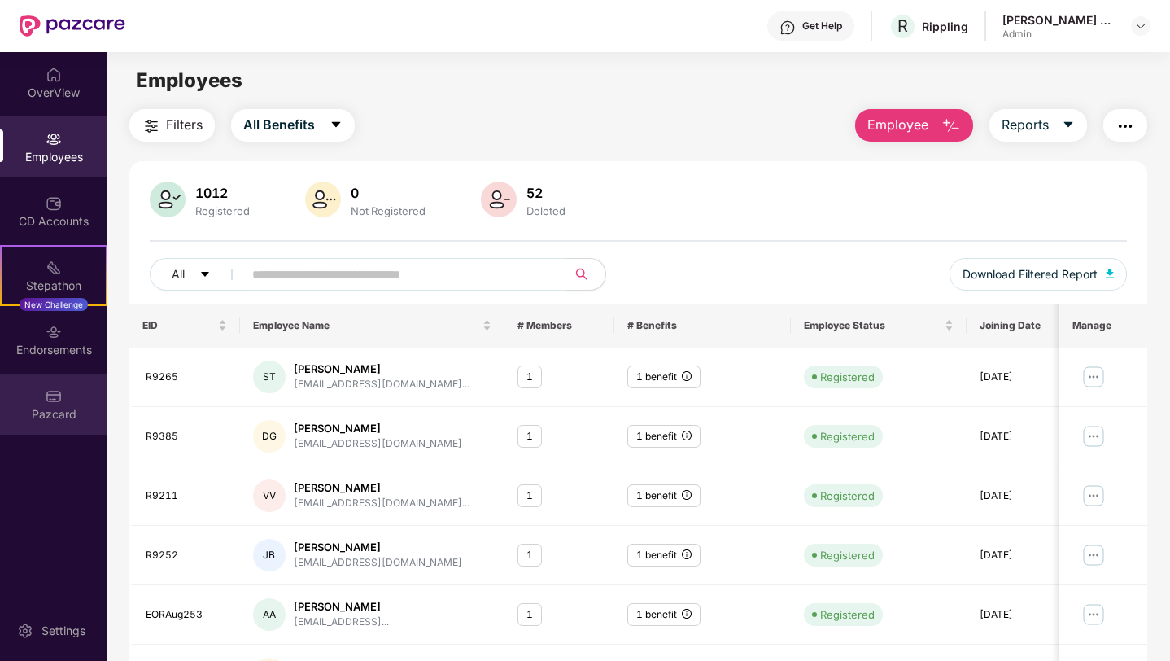
click at [73, 393] on div "Pazcard" at bounding box center [53, 404] width 107 height 61
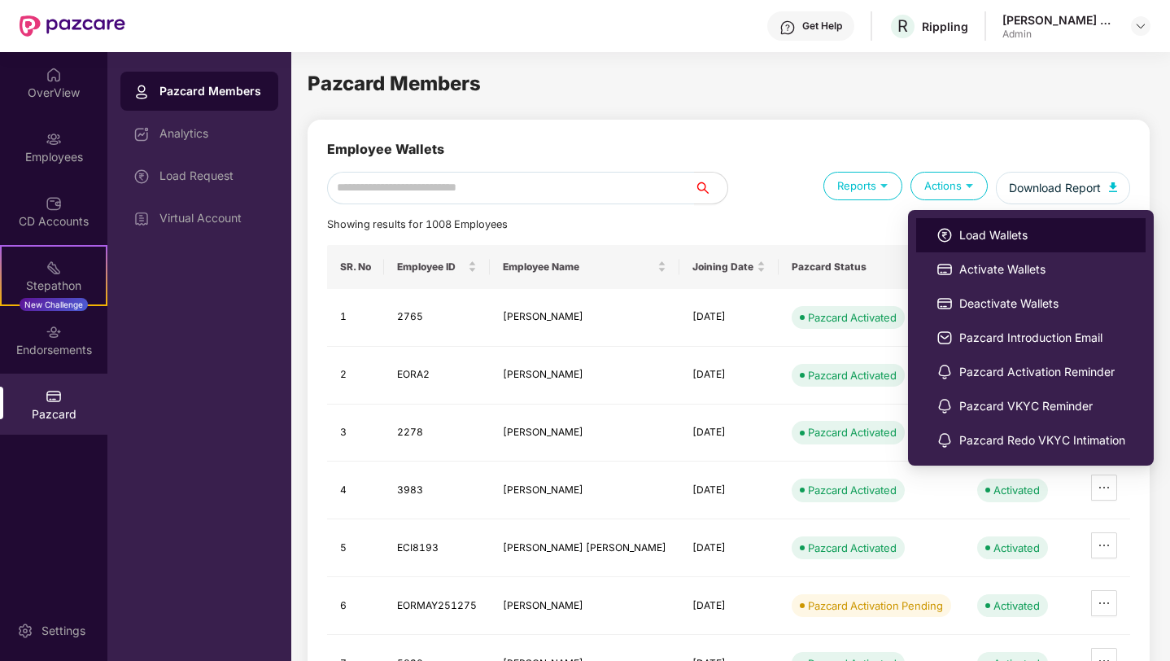
click at [941, 229] on img at bounding box center [945, 235] width 16 height 16
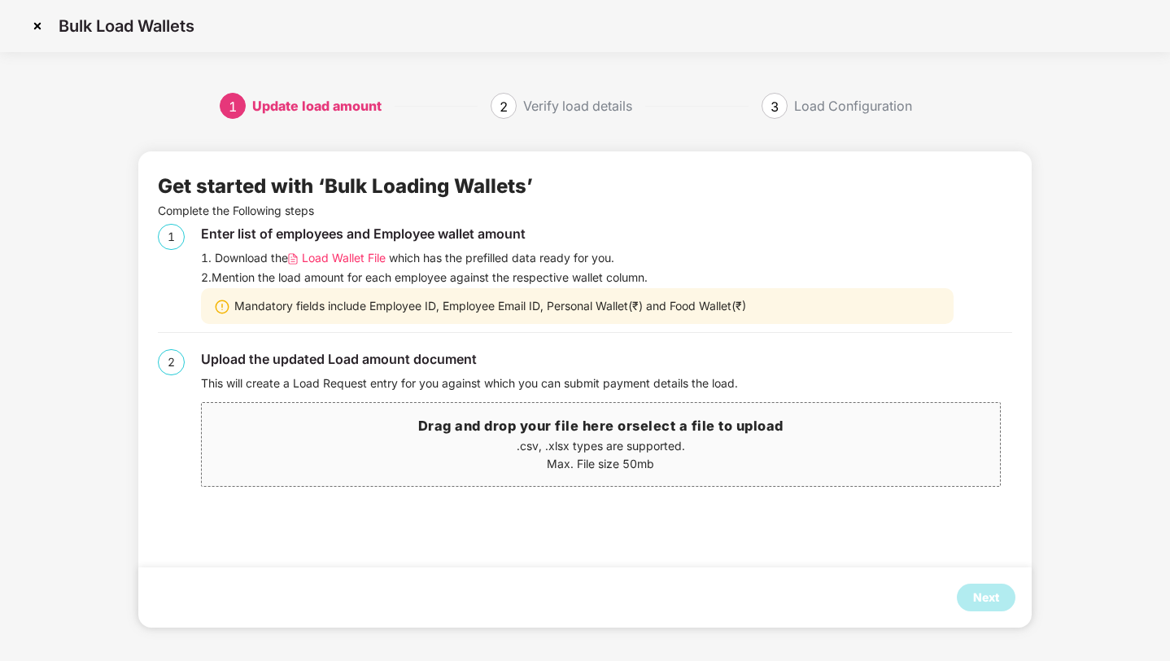
click at [582, 431] on h3 "Drag and drop your file here or select a file to upload" at bounding box center [601, 426] width 798 height 21
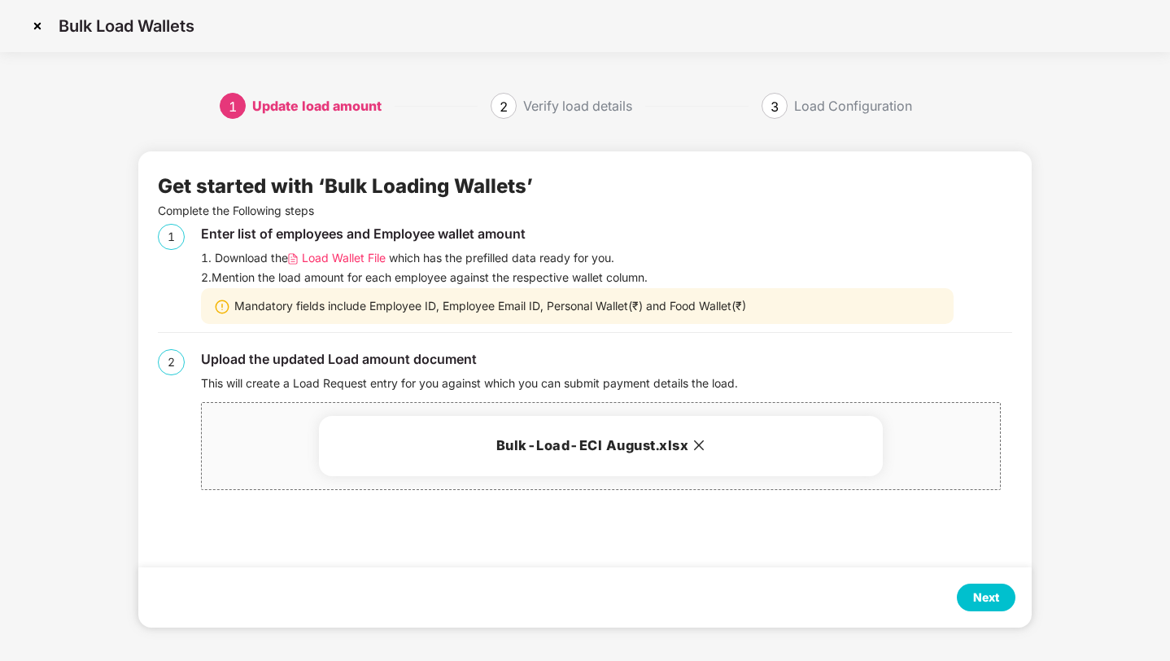
click at [992, 602] on div "Next" at bounding box center [986, 597] width 26 height 18
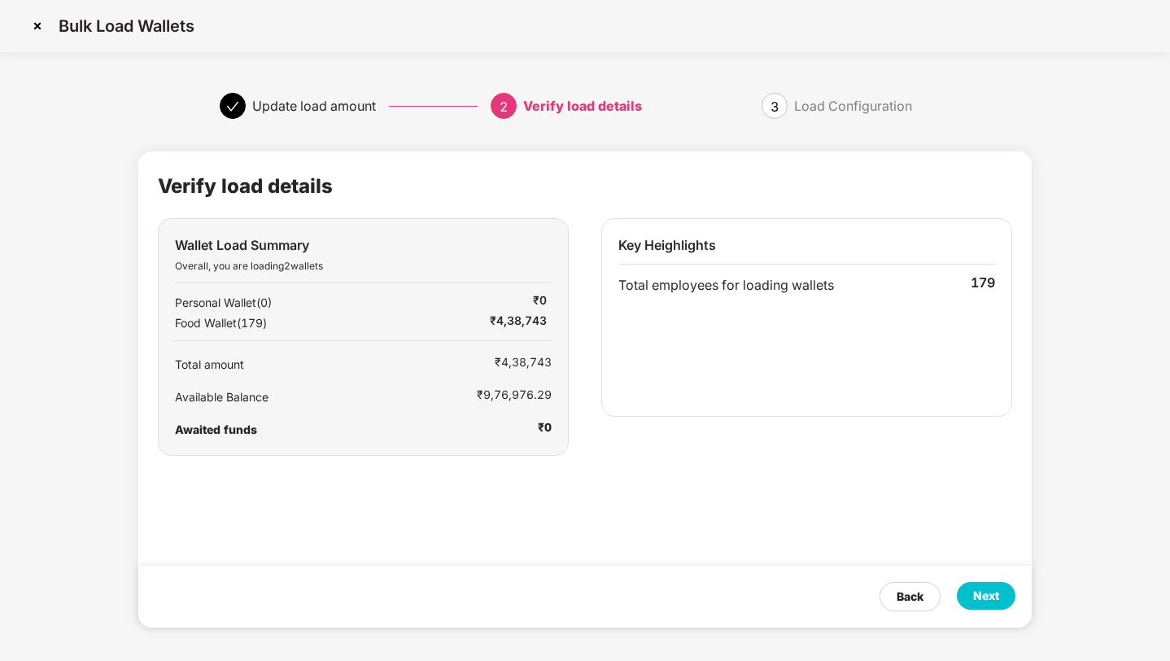
click at [993, 592] on div "Next" at bounding box center [986, 596] width 26 height 18
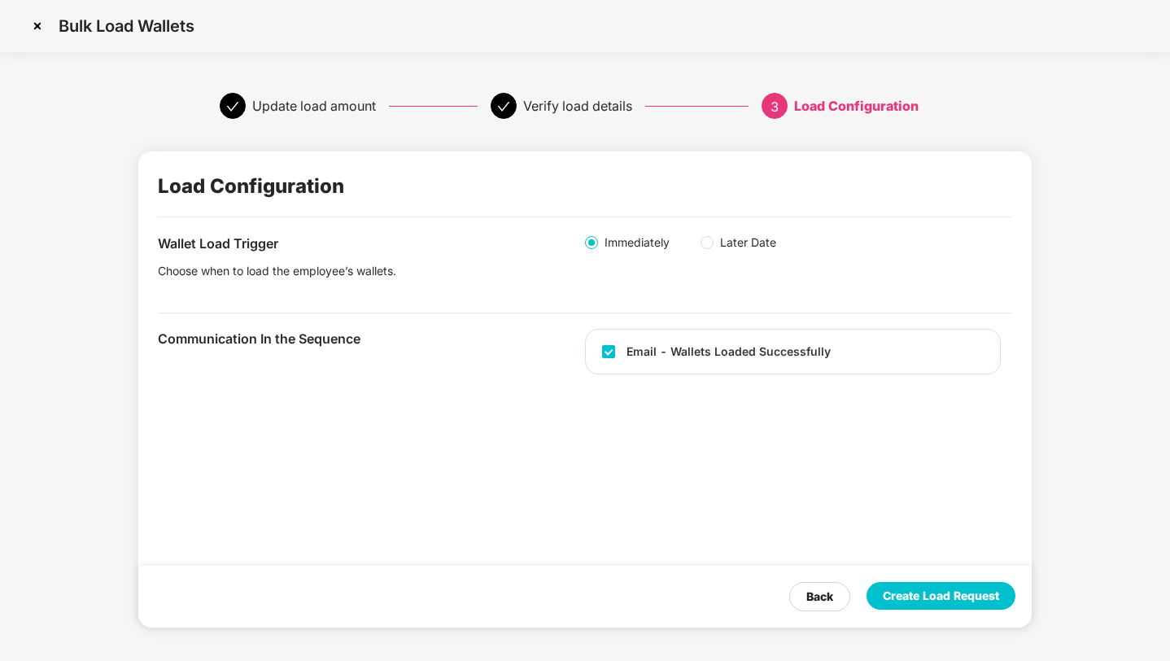
click at [898, 604] on div "Create Load Request" at bounding box center [941, 596] width 116 height 18
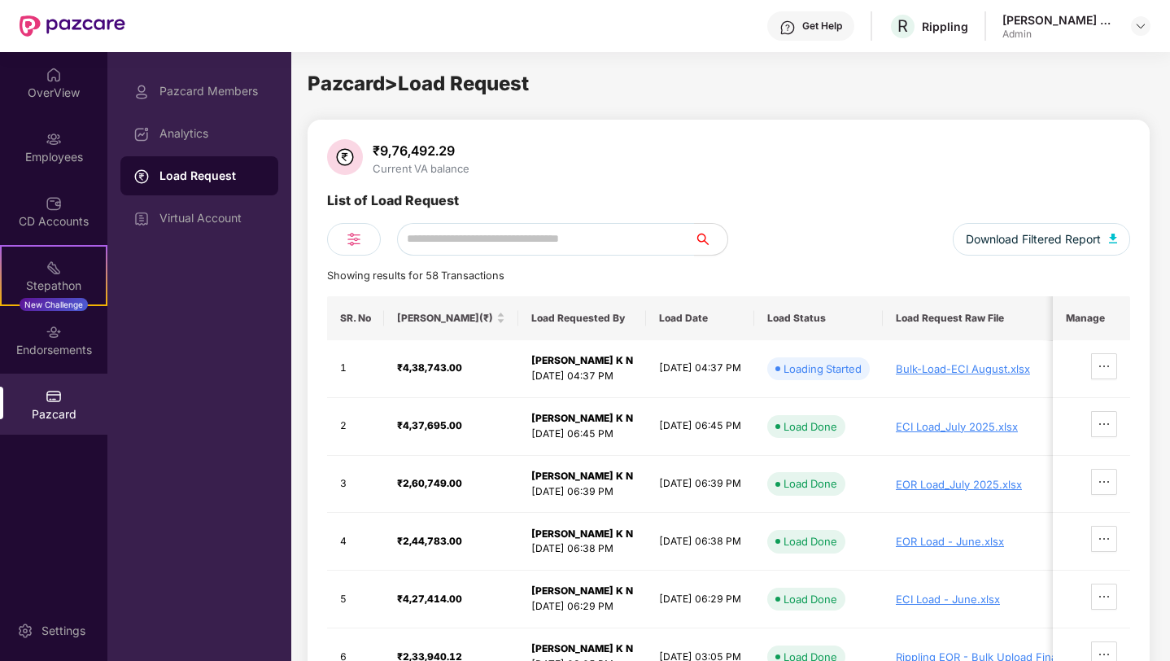
click at [49, 416] on div "Pazcard" at bounding box center [53, 414] width 107 height 16
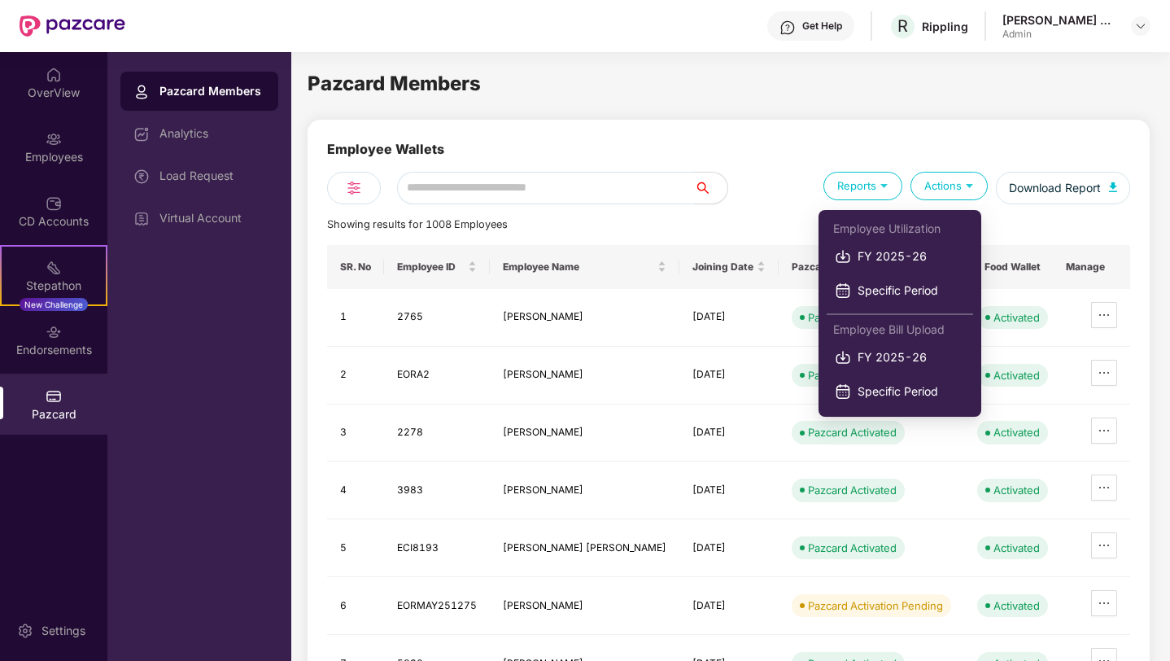
click at [880, 181] on img at bounding box center [883, 184] width 15 height 15
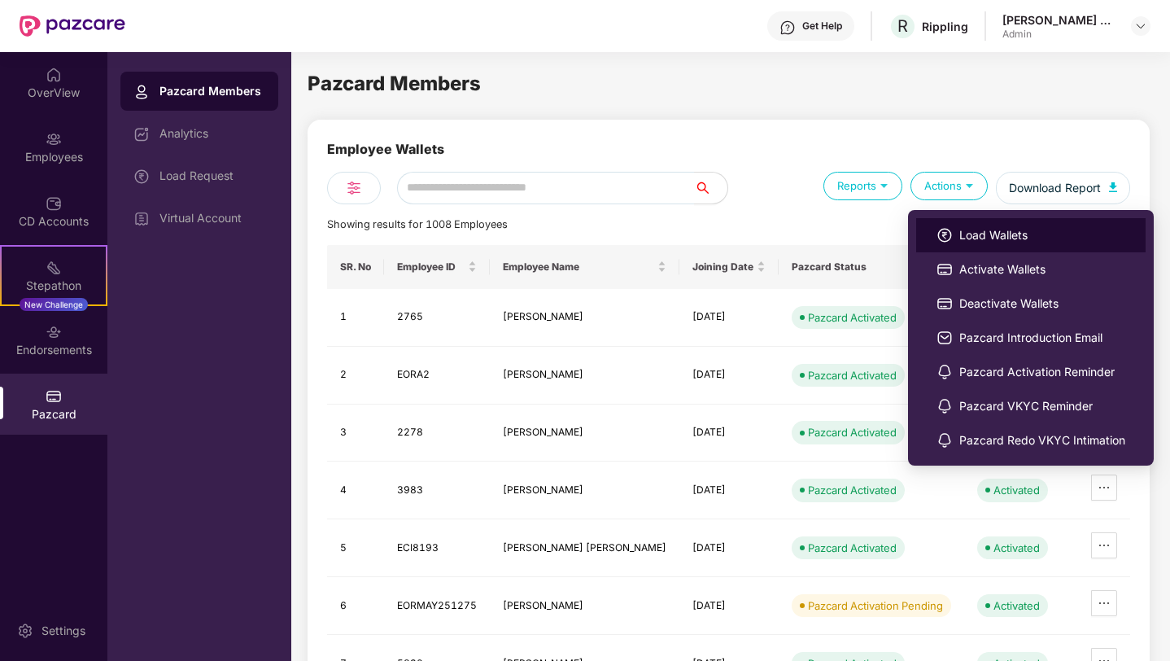
click at [955, 234] on li "Load Wallets" at bounding box center [1030, 235] width 229 height 34
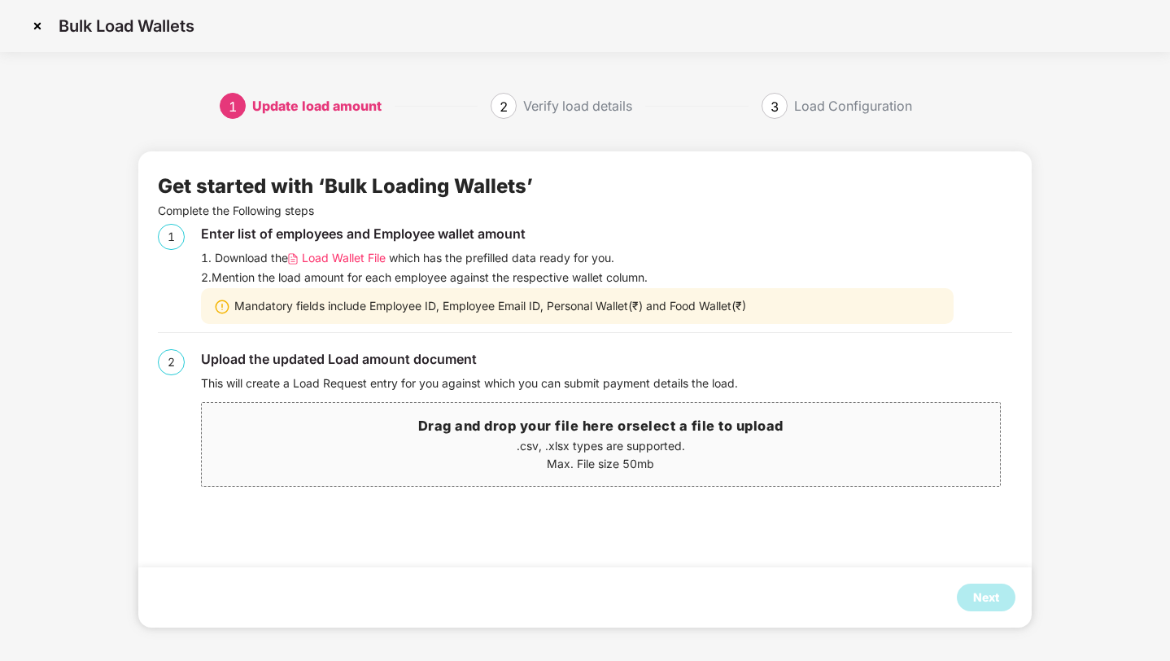
click at [533, 459] on p "Max. File size 50mb" at bounding box center [601, 464] width 798 height 18
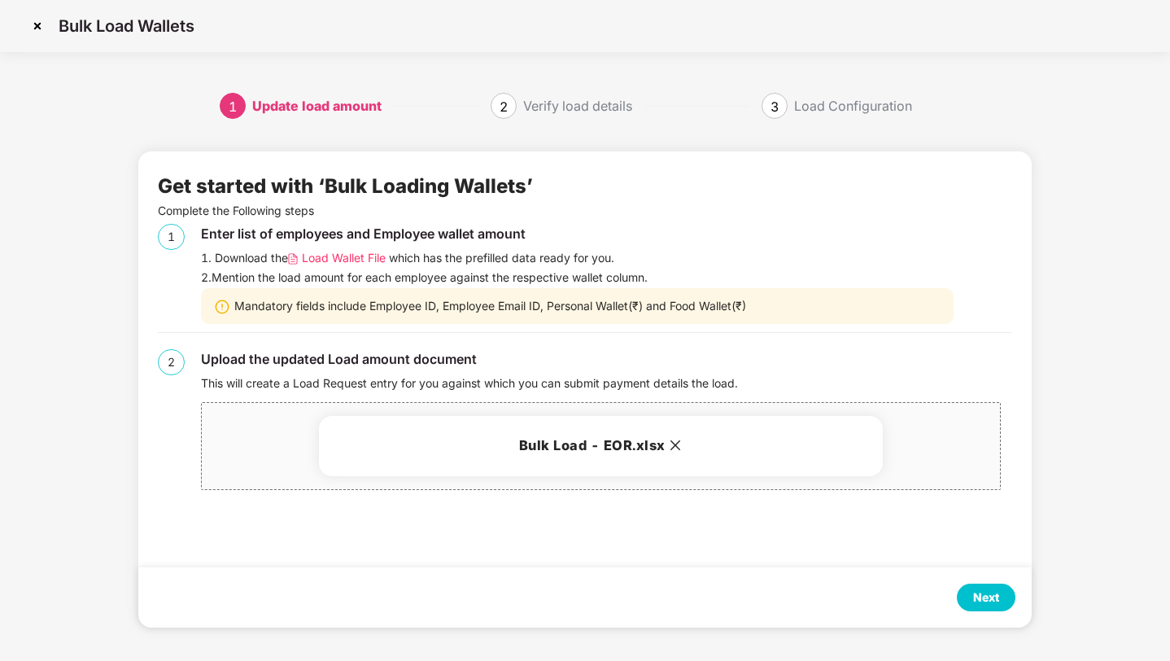
click at [994, 594] on div "Next" at bounding box center [986, 597] width 26 height 18
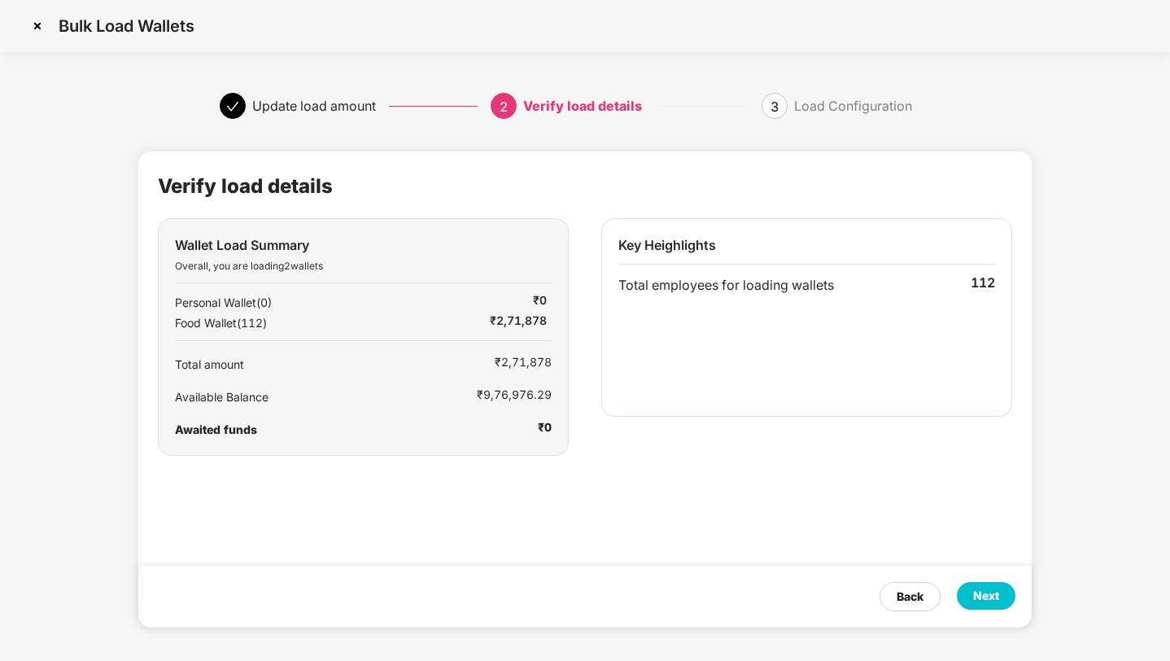
click at [977, 597] on div "Next" at bounding box center [986, 596] width 26 height 18
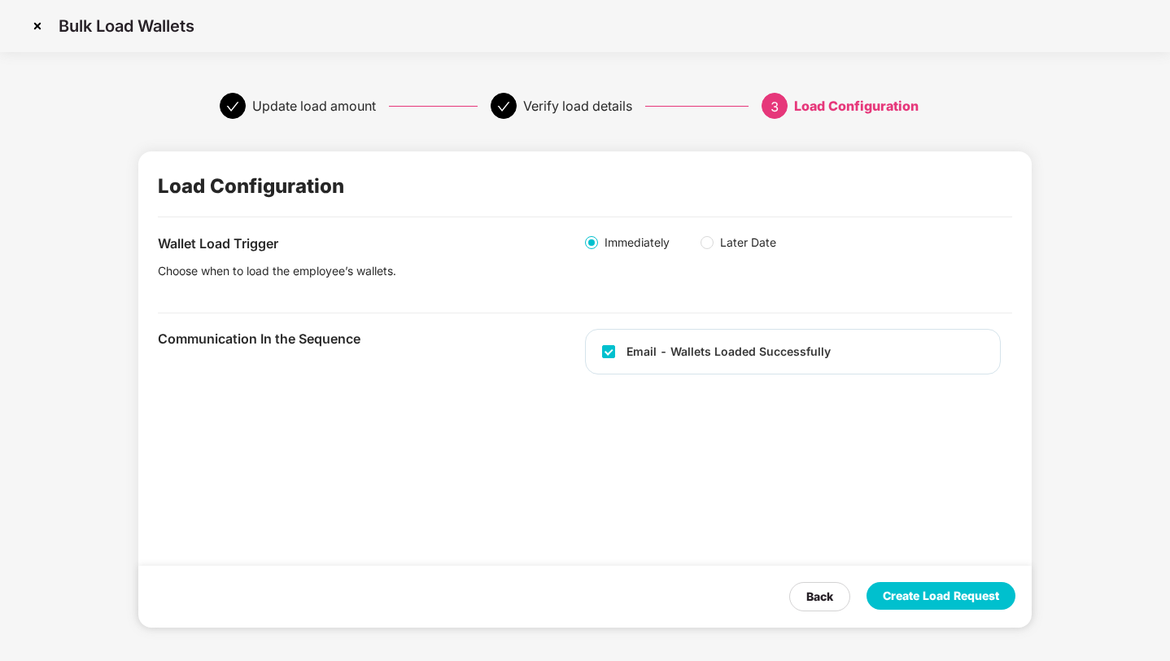
click at [977, 597] on div "Create Load Request" at bounding box center [941, 596] width 116 height 18
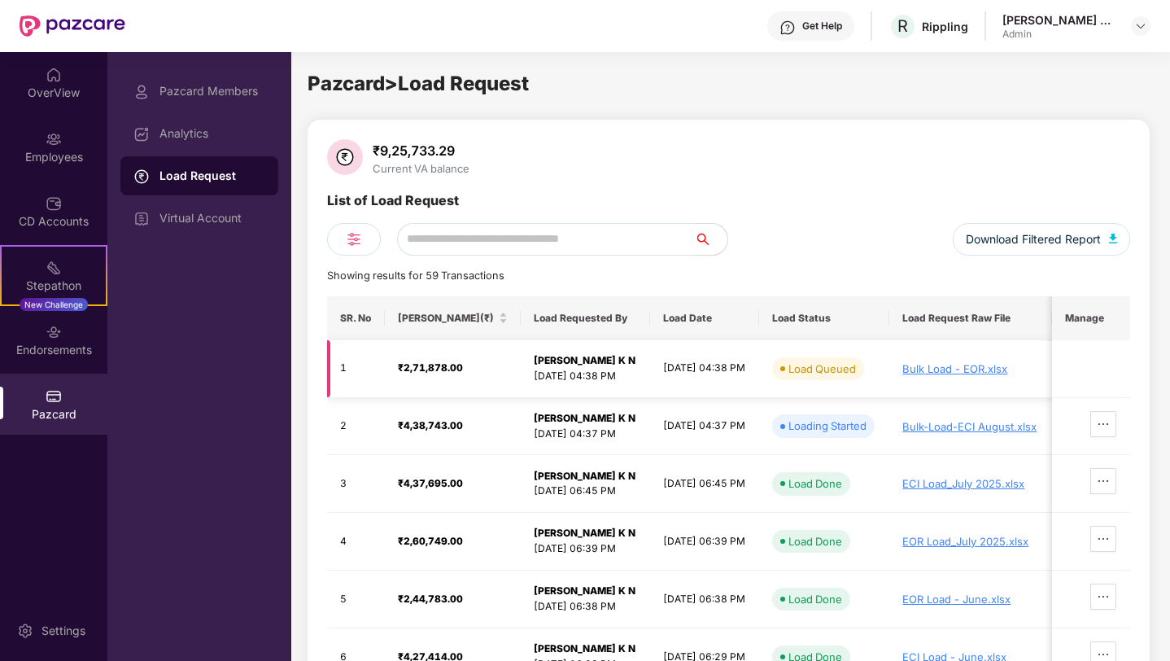
scroll to position [103, 0]
